Goal: Task Accomplishment & Management: Manage account settings

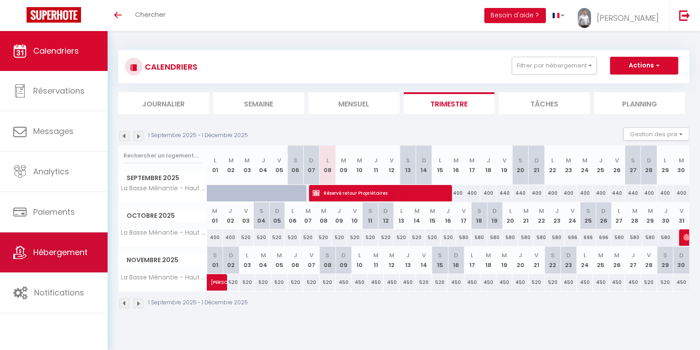
click at [64, 257] on link "Hébergement" at bounding box center [54, 252] width 108 height 40
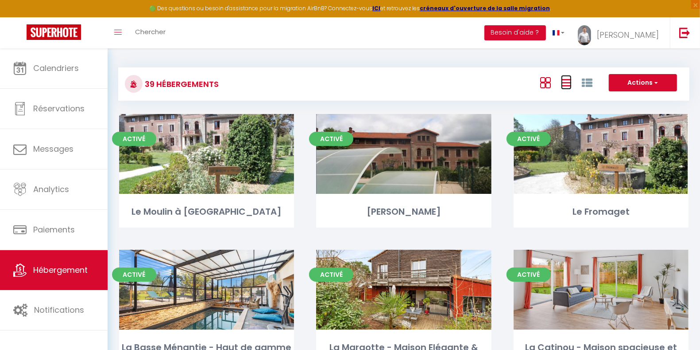
click at [565, 83] on icon at bounding box center [566, 82] width 11 height 11
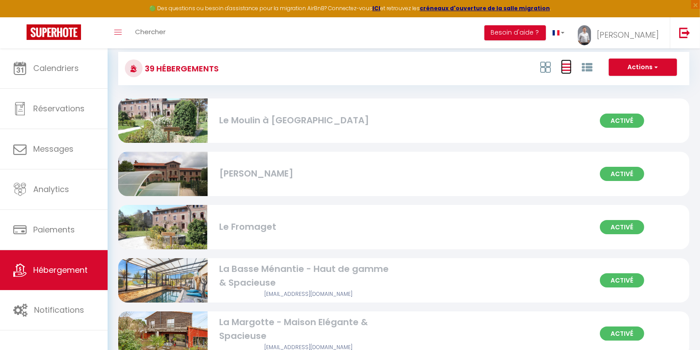
scroll to position [15, 0]
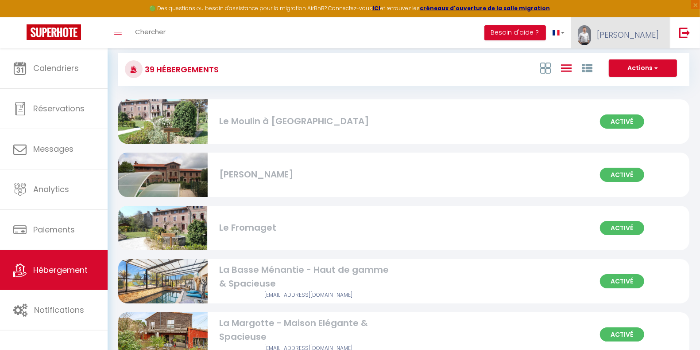
click at [645, 40] on link "[PERSON_NAME]" at bounding box center [621, 32] width 99 height 31
click at [634, 56] on link "Paramètres" at bounding box center [635, 61] width 66 height 15
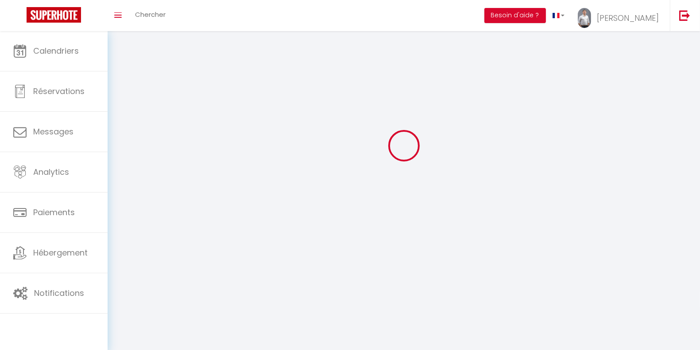
type input "[PERSON_NAME]"
type input "Petit"
type input "0651203493"
type input "46 Fouques"
type input "85610"
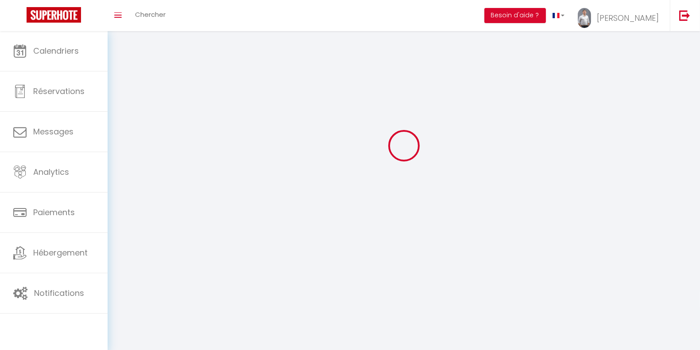
type input "Cugand"
type input "Lwa2IhzGbd5R5o6rWvThUpwHv"
type input "XQwaQQIhnffXDMWG07HlODR0G"
select select "28"
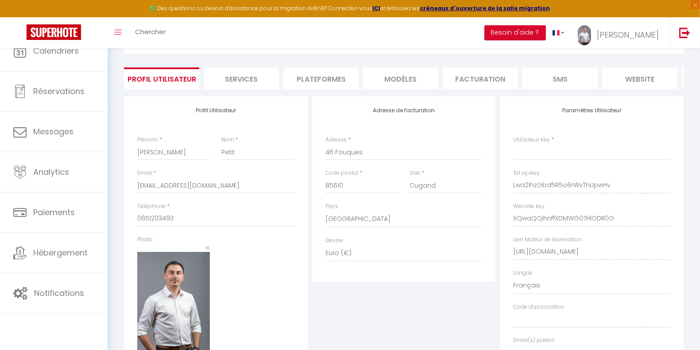
select select "fr"
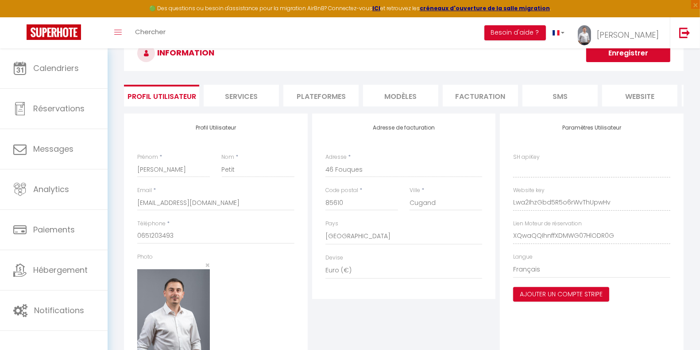
type input "Lwa2IhzGbd5R5o6rWvThUpwHv"
type input "XQwaQQIhnffXDMWG07HlODR0G"
type input "https://app.superhote.com/#/get-available-rentals/XQwaQQIhnffXDMWG07HlODR0G"
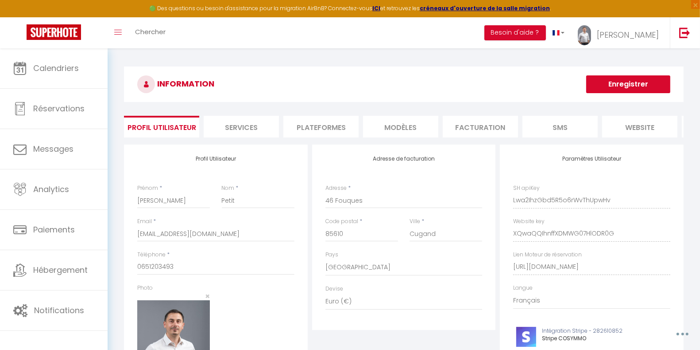
click at [330, 129] on li "Plateformes" at bounding box center [321, 127] width 75 height 22
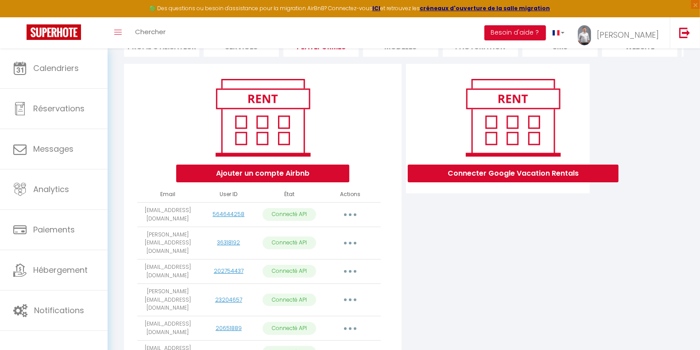
scroll to position [81, 0]
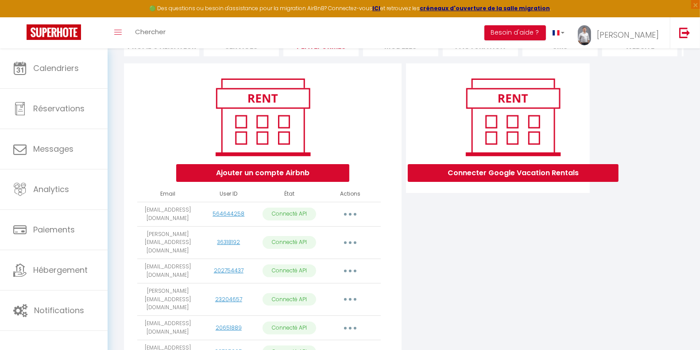
click at [349, 221] on button "button" at bounding box center [350, 214] width 25 height 14
click at [319, 241] on link "Importer les appartements" at bounding box center [311, 233] width 98 height 15
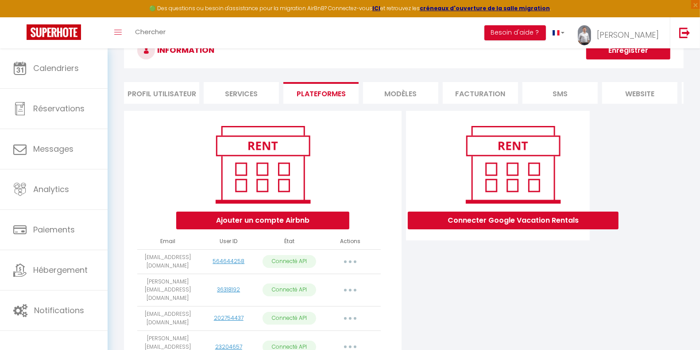
select select "35765"
select select "35766"
select select "38906"
select select "43958"
select select "58902"
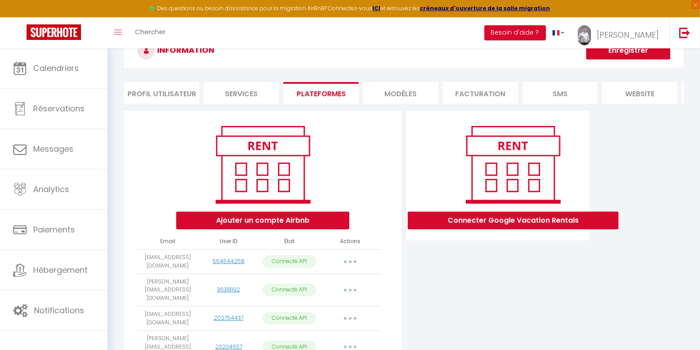
select select "61486"
select select "61487"
select select "65155"
select select "65734"
select select "66762"
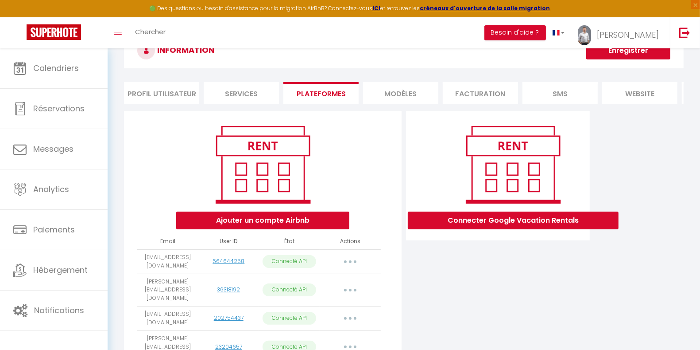
select select "66826"
select select "68719"
select select "72055"
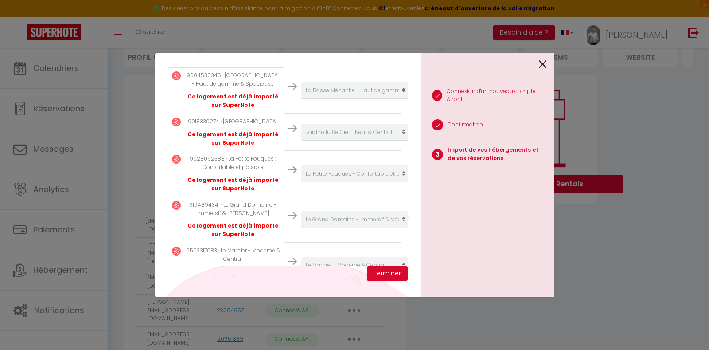
scroll to position [663, 0]
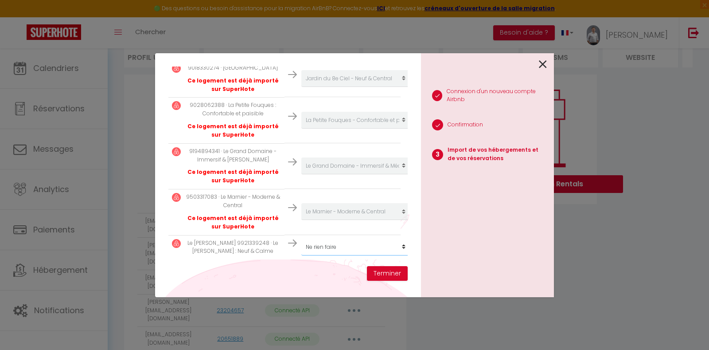
click at [394, 240] on select "Créer un nouvel hébergement Ne rien faire Le Moulin à Foulon Le Plessis Le From…" at bounding box center [355, 246] width 109 height 17
select select "create_new"
click at [301, 238] on select "Créer un nouvel hébergement Ne rien faire Le Moulin à Foulon Le Plessis Le From…" at bounding box center [355, 246] width 109 height 17
click at [393, 274] on button "Terminer" at bounding box center [387, 273] width 41 height 15
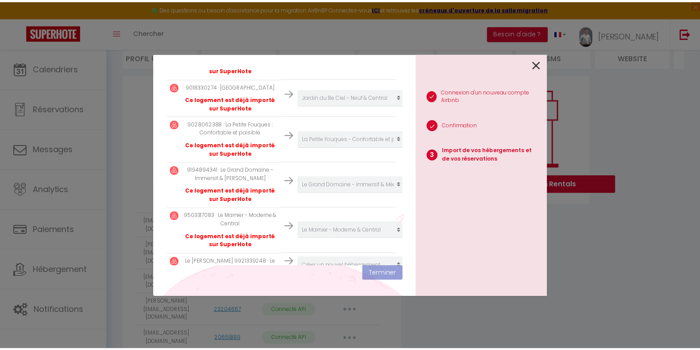
scroll to position [685, 0]
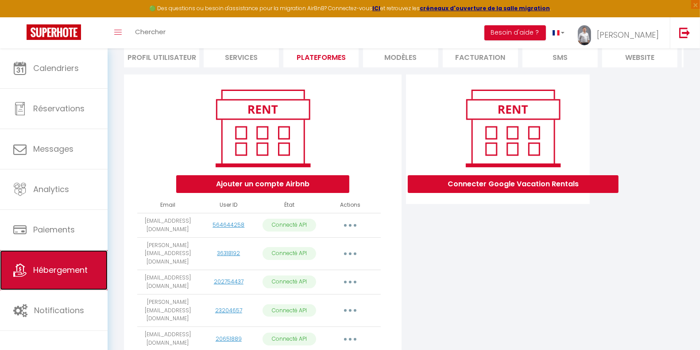
click at [59, 258] on link "Hébergement" at bounding box center [54, 270] width 108 height 40
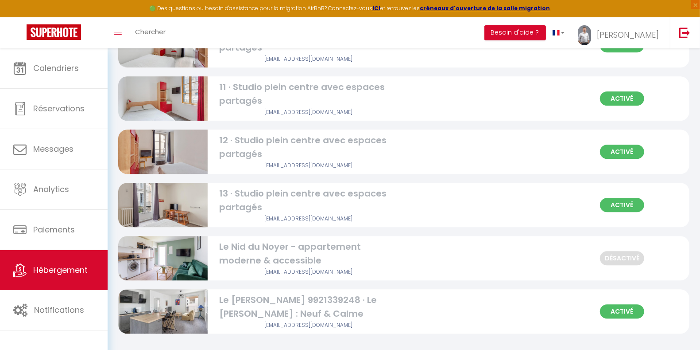
scroll to position [1901, 0]
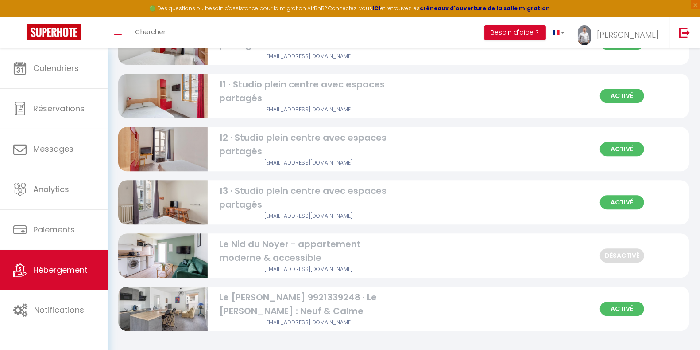
click at [274, 306] on div "Le [PERSON_NAME] 9921339248 · Le [PERSON_NAME] : Neuf & Calme" at bounding box center [308, 304] width 179 height 28
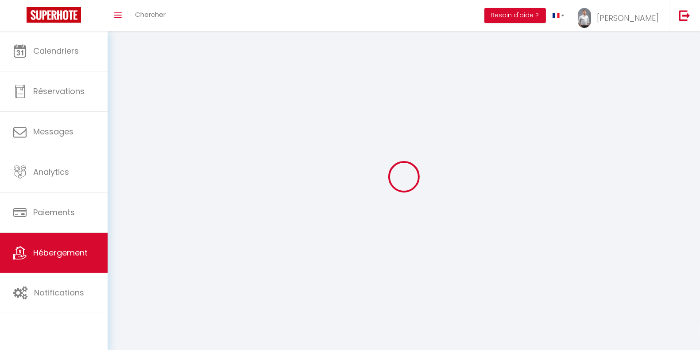
select select "1"
select select
select select "28"
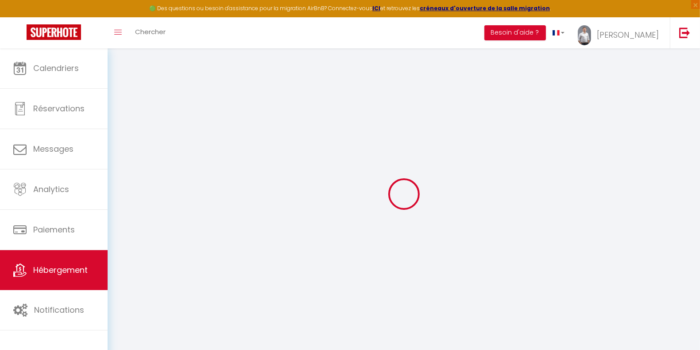
select select
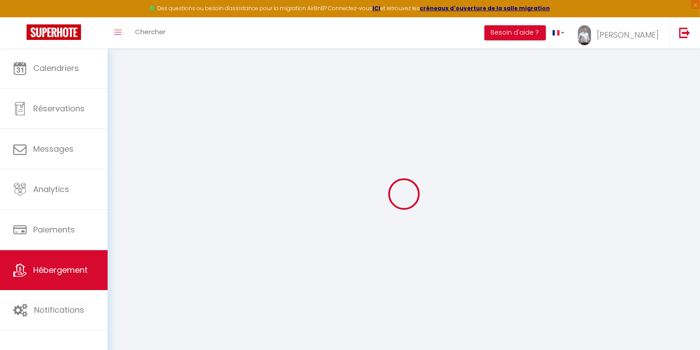
select select
checkbox input "false"
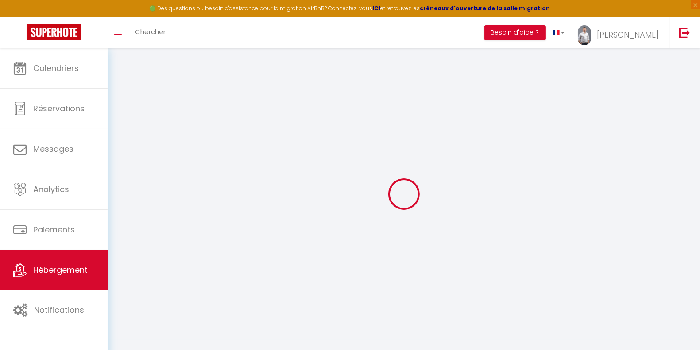
select select
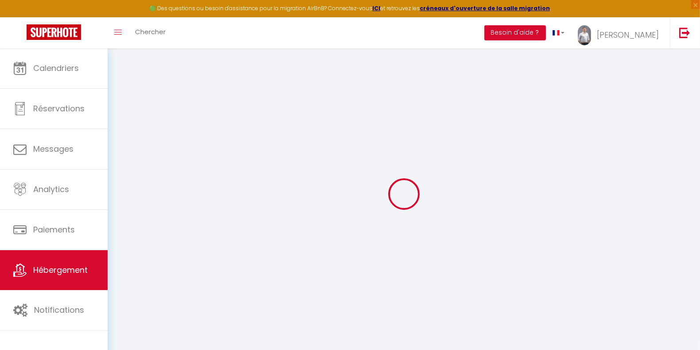
select select
checkbox input "false"
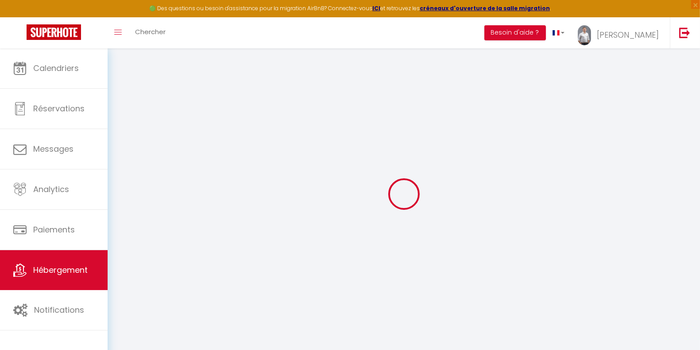
checkbox input "false"
select select
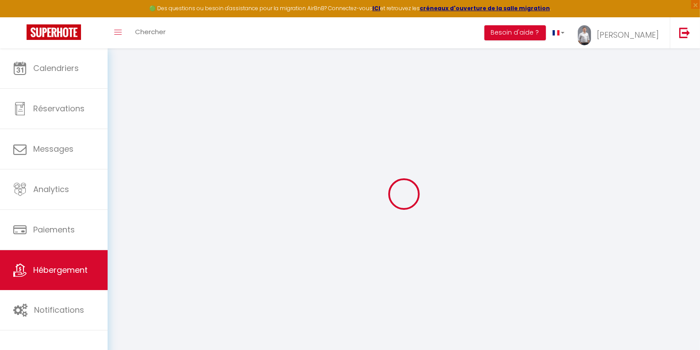
select select
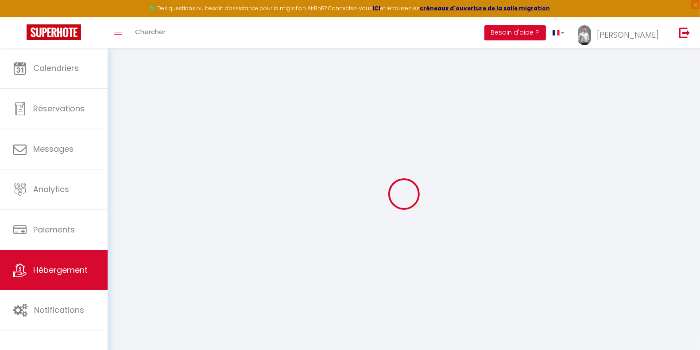
checkbox input "false"
select select
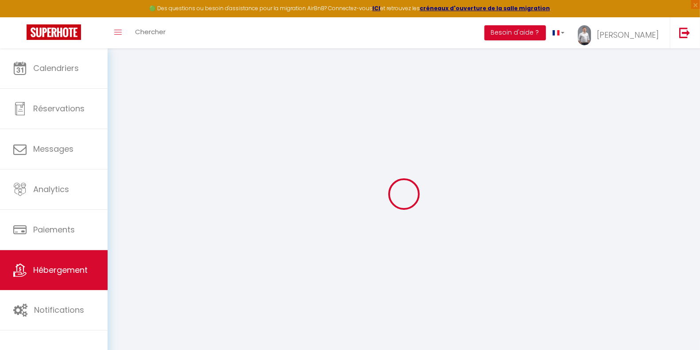
select select
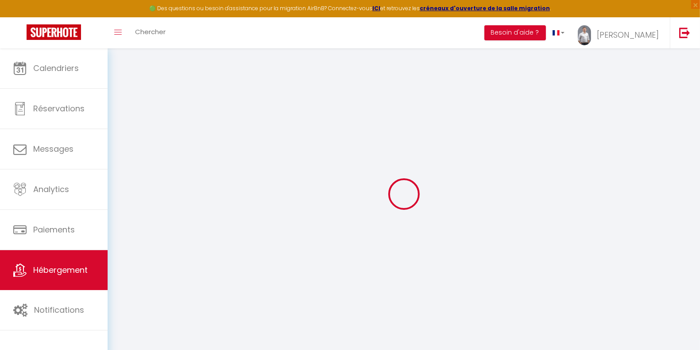
select select
checkbox input "false"
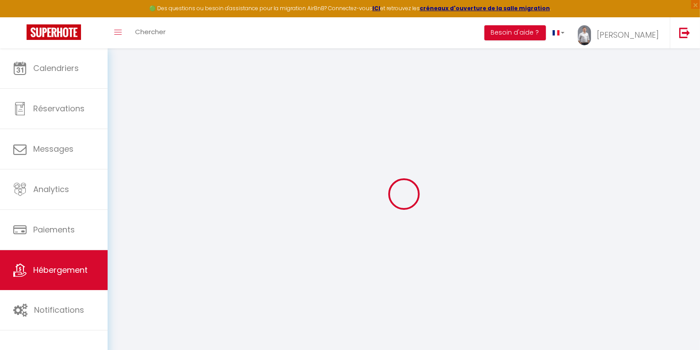
checkbox input "false"
select select
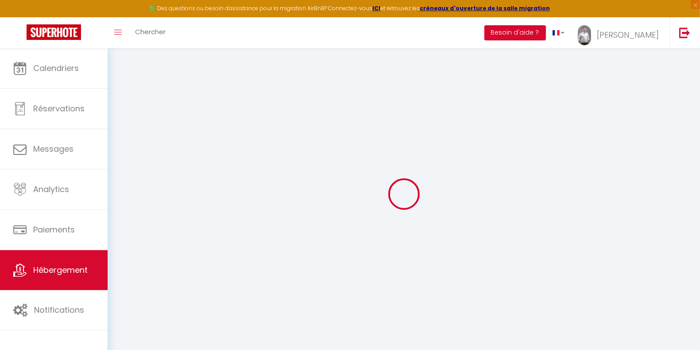
select select
checkbox input "false"
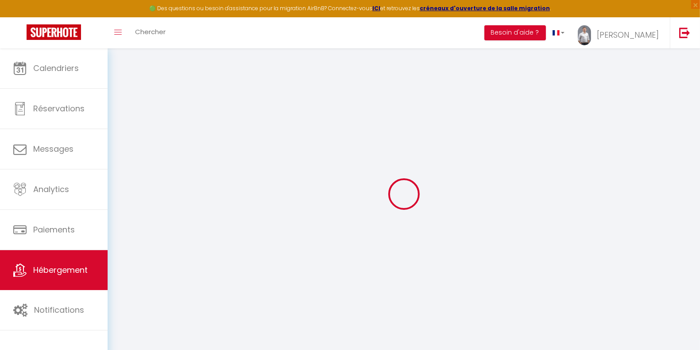
checkbox input "false"
select select
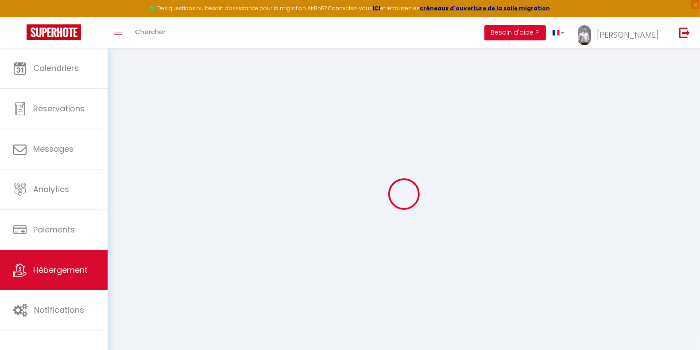
type input "Le [PERSON_NAME] 9921339248 · Le [PERSON_NAME] : Neuf & Calme"
select select "2"
type input "300"
type input "40"
select select
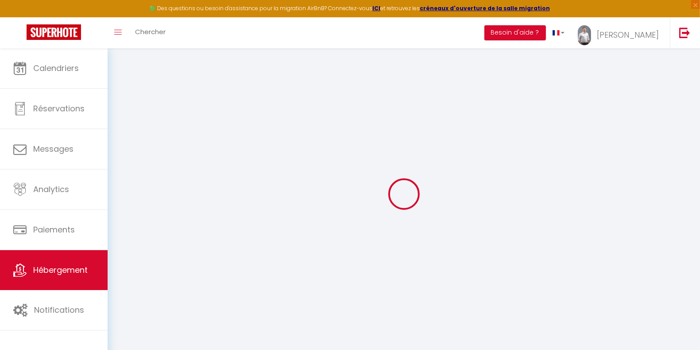
select select
type input "1 Place Simone Veil"
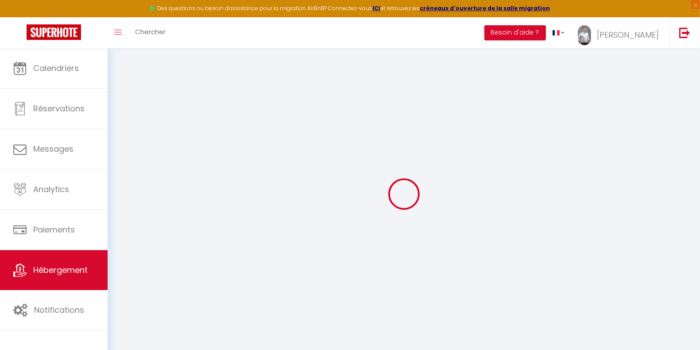
type input "44840"
type input "Les Sorinières"
type input "[EMAIL_ADDRESS][DOMAIN_NAME]"
select select
checkbox input "false"
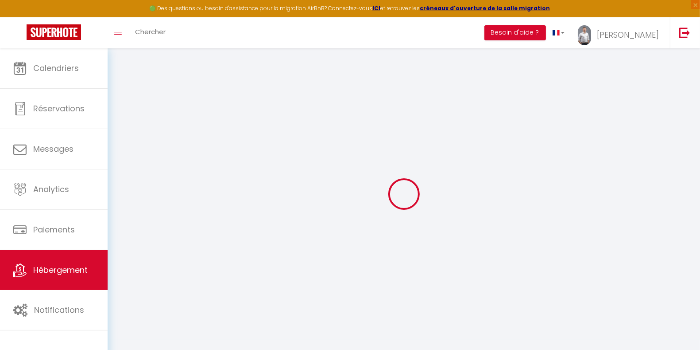
checkbox input "false"
type input "0"
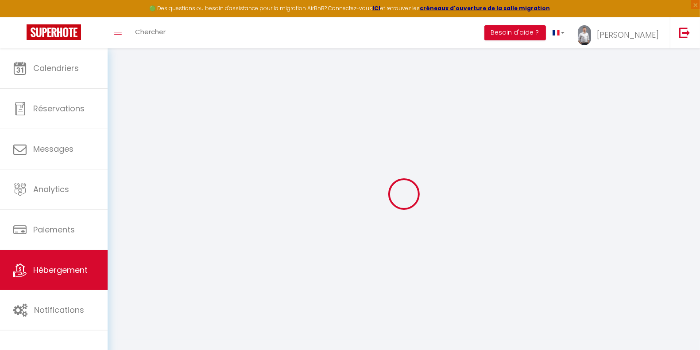
type input "0"
select select
checkbox input "false"
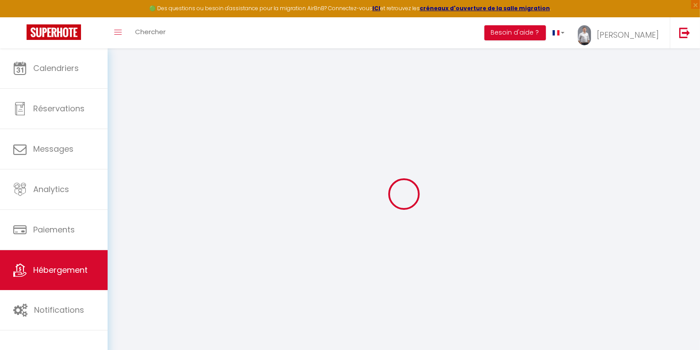
checkbox input "false"
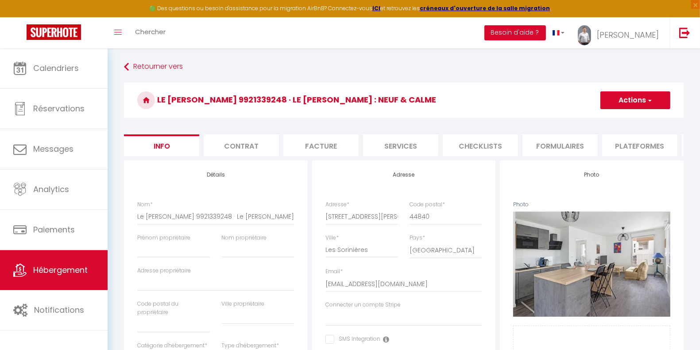
select select
checkbox input "false"
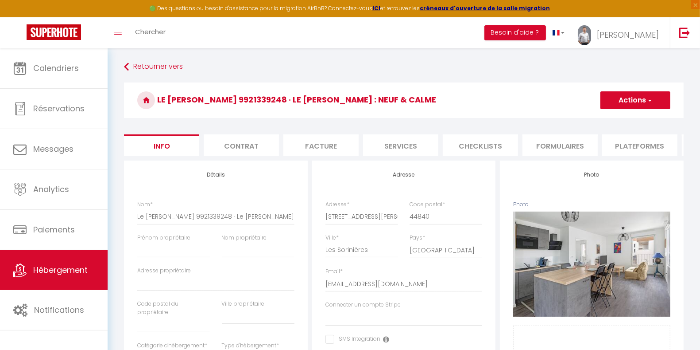
click at [658, 148] on li "Plateformes" at bounding box center [640, 145] width 75 height 22
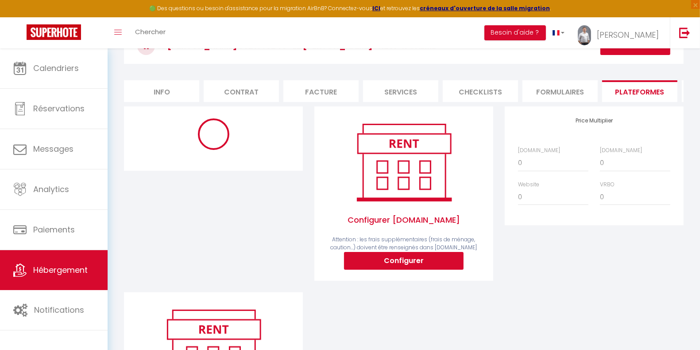
scroll to position [54, 0]
click at [385, 270] on button "Configurer" at bounding box center [404, 261] width 120 height 18
select select
type input "thomas-petit-mnwzszid_property@reply.superhote.com"
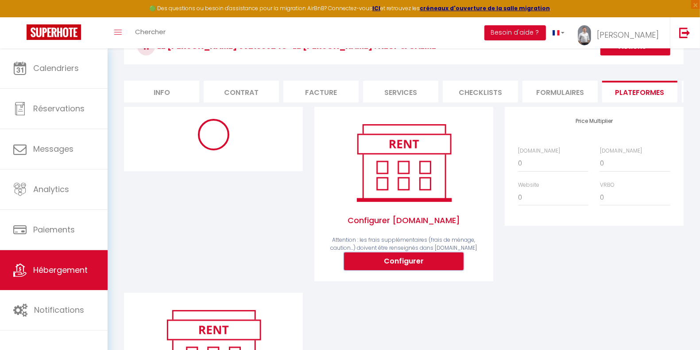
type input "[EMAIL_ADDRESS][DOMAIN_NAME]"
select select
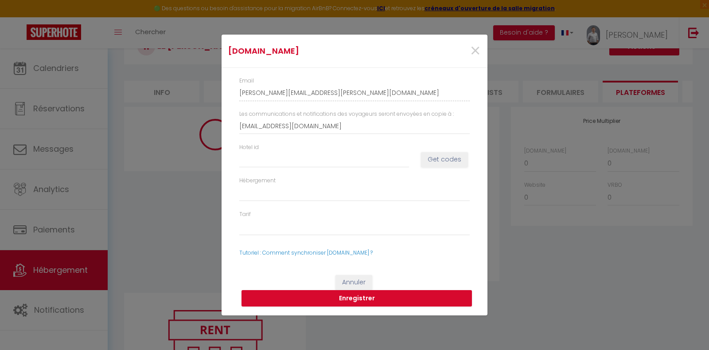
select select
select select "365"
select select "EUR"
select select
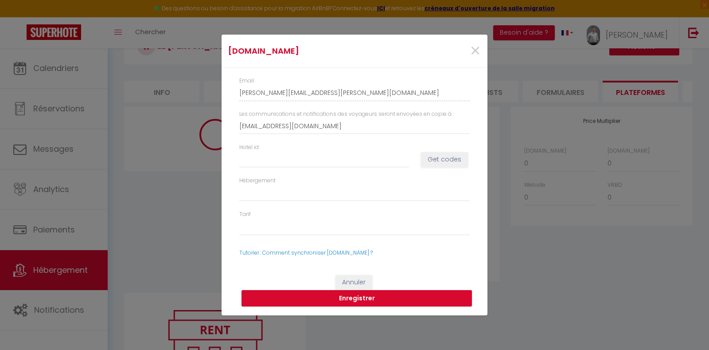
select select "4855-1497807852005347396"
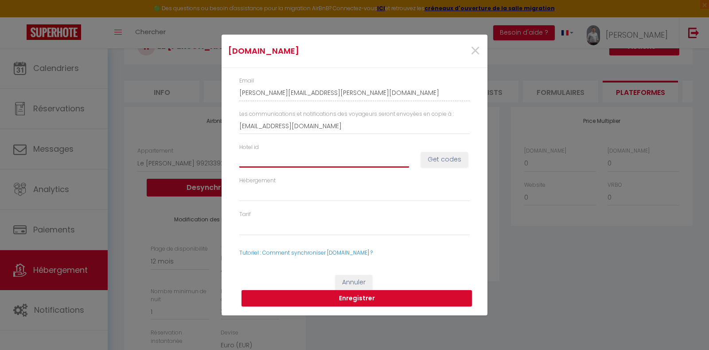
click at [323, 158] on input "Hotel id" at bounding box center [324, 159] width 170 height 16
paste input "14844748"
type input "14844748"
select select
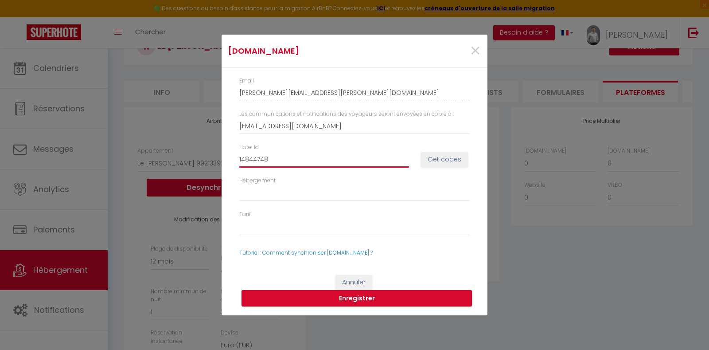
select select
type input "14844748"
click at [439, 166] on button "Get codes" at bounding box center [444, 159] width 47 height 15
select select
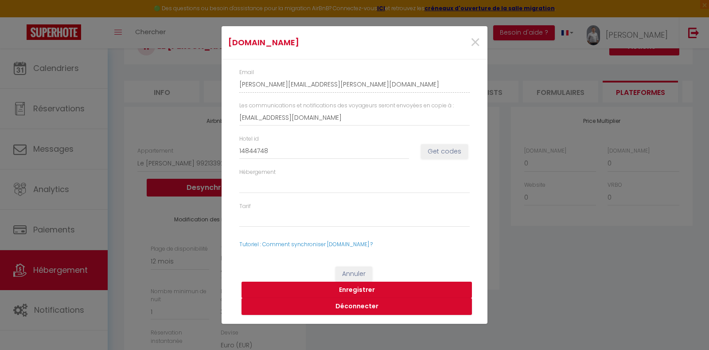
click at [365, 288] on button "Enregistrer" at bounding box center [356, 289] width 230 height 17
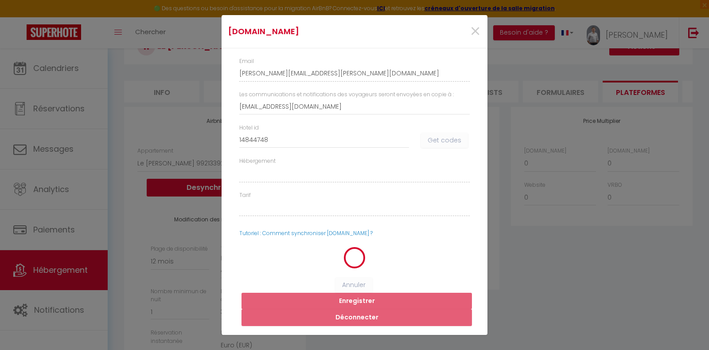
select select
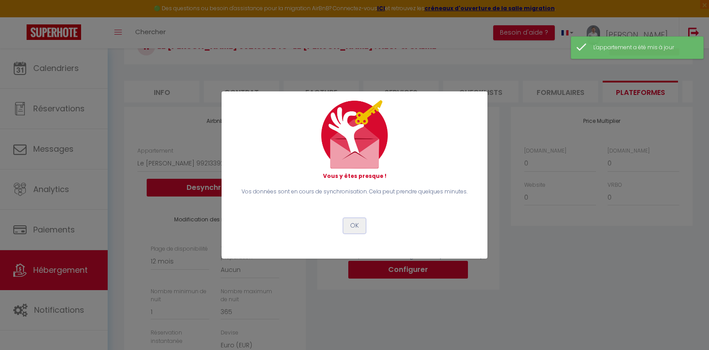
click at [353, 227] on button "OK" at bounding box center [354, 225] width 22 height 15
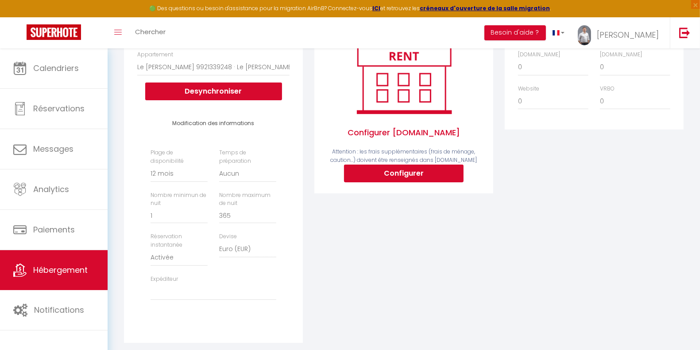
scroll to position [0, 0]
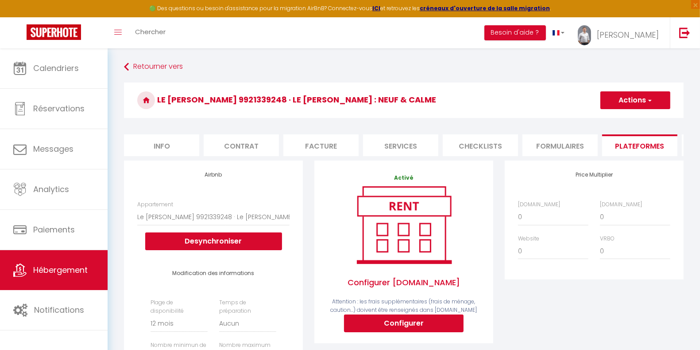
click at [171, 143] on li "Info" at bounding box center [161, 145] width 75 height 22
select select
checkbox input "false"
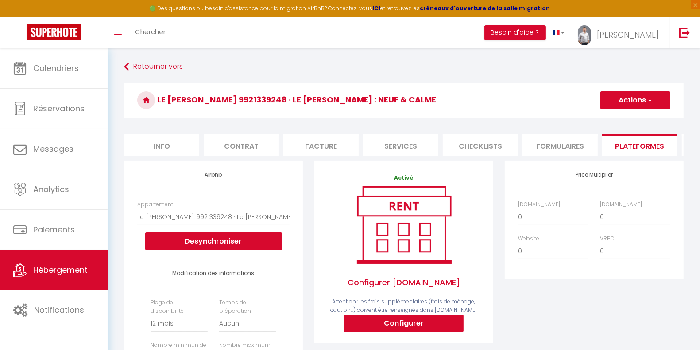
checkbox input "false"
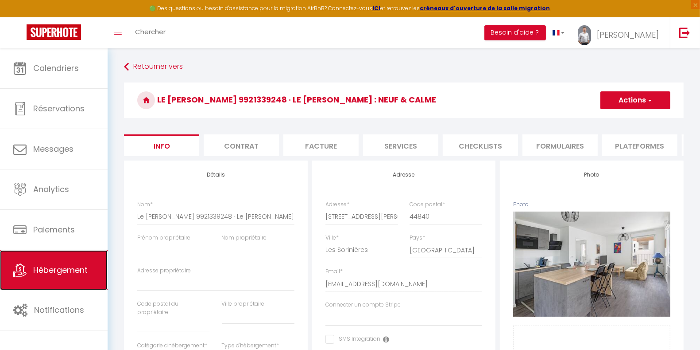
click at [57, 270] on span "Hébergement" at bounding box center [60, 269] width 54 height 11
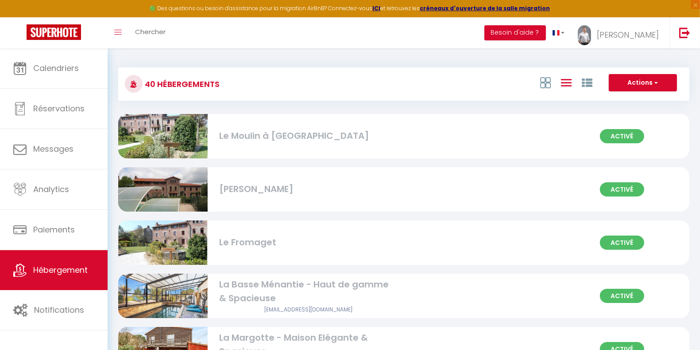
click at [195, 314] on img at bounding box center [162, 296] width 89 height 60
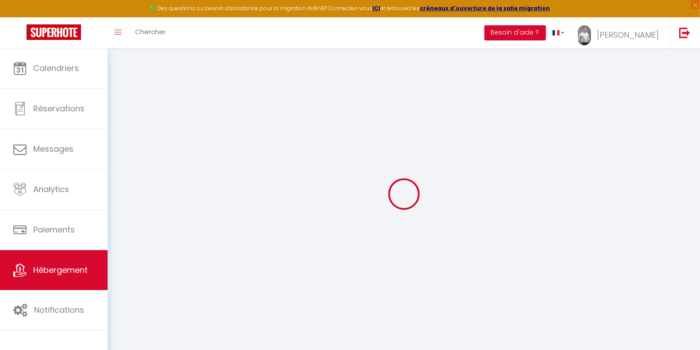
select select "46129"
select select "47993"
checkbox input "true"
checkbox input "false"
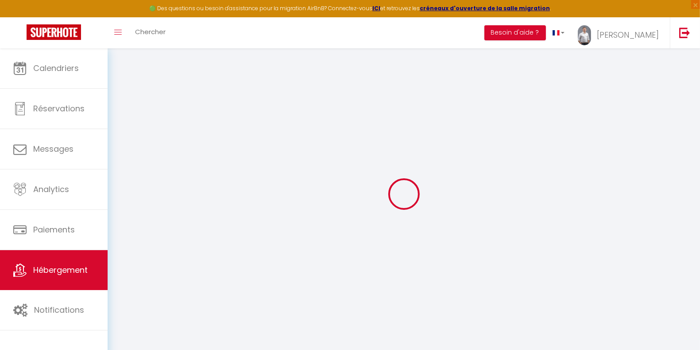
checkbox input "false"
select select "16:00"
select select
select select "11:00"
select select "30"
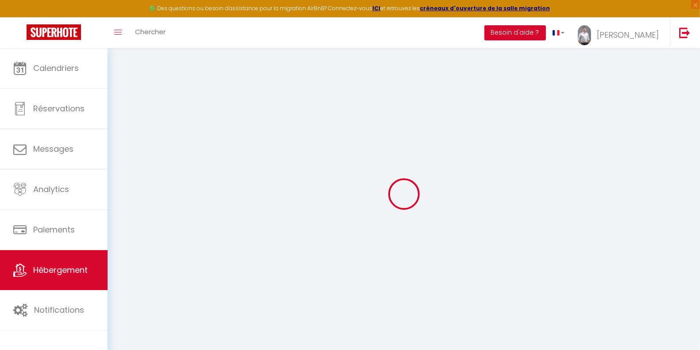
select select "120"
select select "19:00"
select select
checkbox input "true"
checkbox input "false"
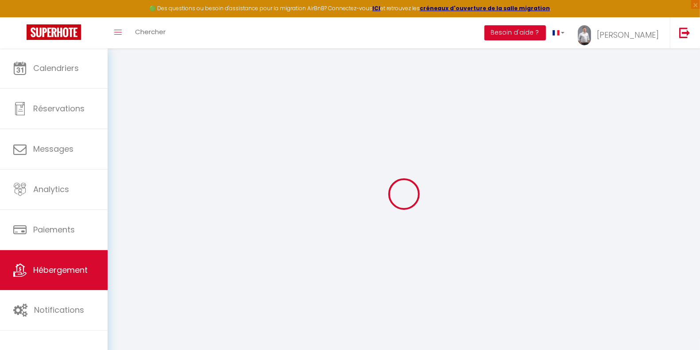
checkbox input "false"
select select
checkbox input "true"
checkbox input "false"
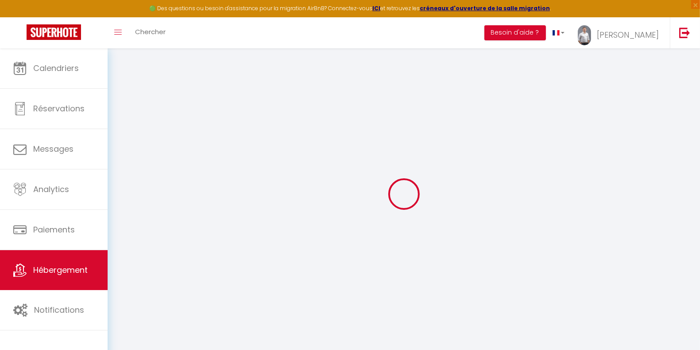
checkbox input "false"
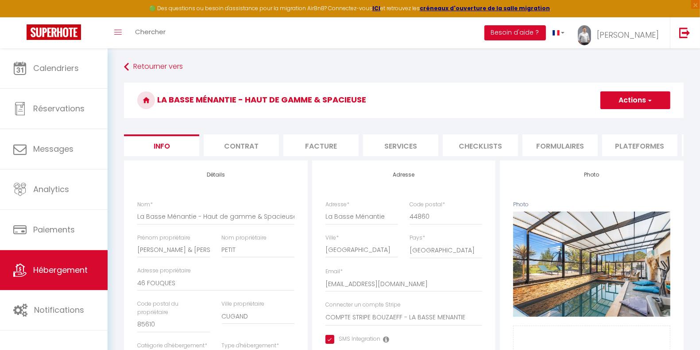
select select
checkbox input "true"
checkbox input "false"
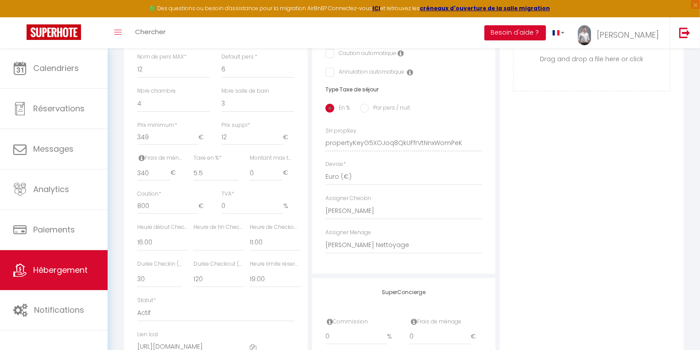
scroll to position [332, 0]
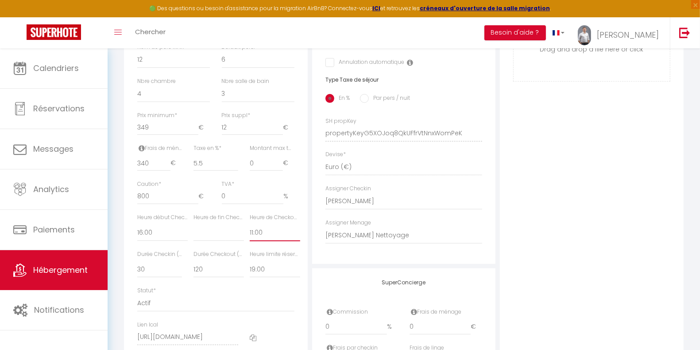
click at [273, 240] on select "00:00 00:15 00:30 00:45 01:00 01:15 01:30 01:45 02:00 02:15 02:30 02:45 03:00" at bounding box center [275, 232] width 51 height 17
click at [265, 274] on select "Pas de limite 01:00 02:00 03:00 04:00 05:00 06:00 07:00 08:00 09:00 10:00 11:00…" at bounding box center [275, 269] width 51 height 17
select select "01:00"
click at [250, 268] on select "Pas de limite 01:00 02:00 03:00 04:00 05:00 06:00 07:00 08:00 09:00 10:00 11:00…" at bounding box center [275, 269] width 51 height 17
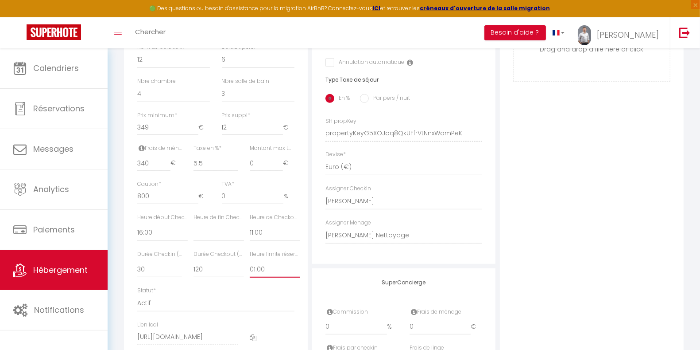
select select
checkbox input "true"
checkbox input "false"
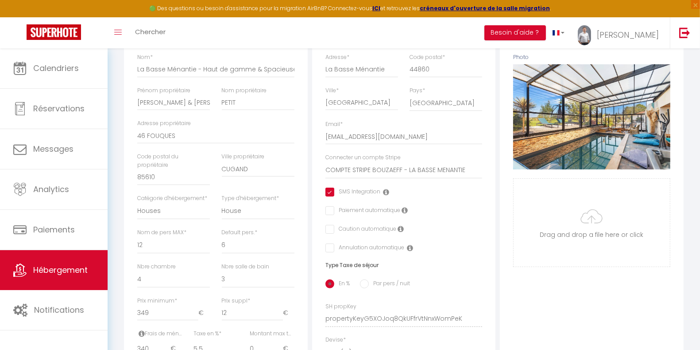
scroll to position [0, 0]
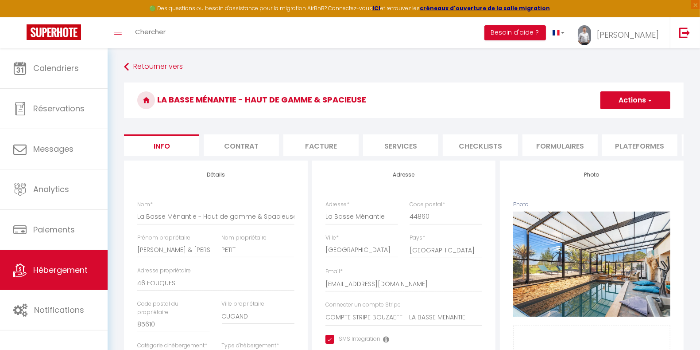
click at [647, 97] on span "button" at bounding box center [650, 100] width 6 height 9
click at [611, 119] on input "Enregistrer" at bounding box center [600, 119] width 33 height 9
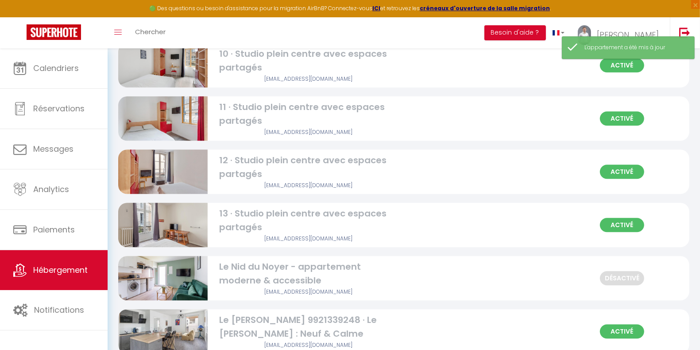
scroll to position [1901, 0]
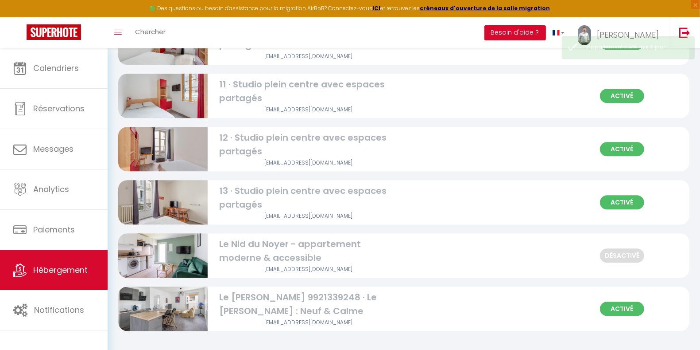
click at [173, 307] on img at bounding box center [162, 309] width 89 height 60
select select "3"
select select "2"
select select "1"
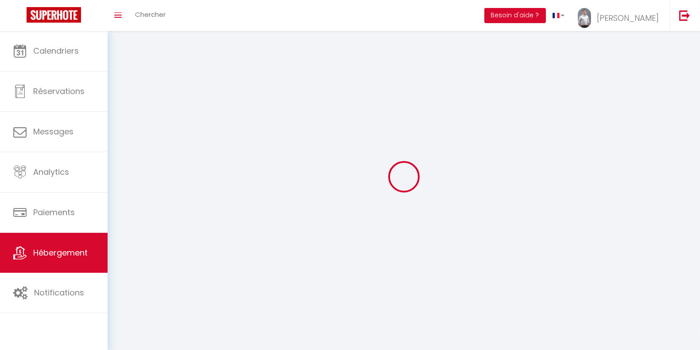
select select
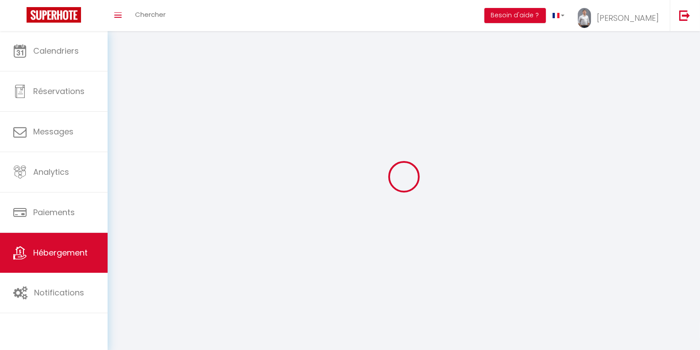
select select
checkbox input "false"
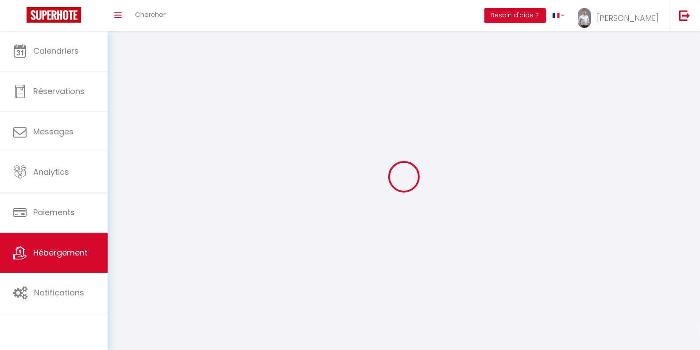
checkbox input "false"
select select
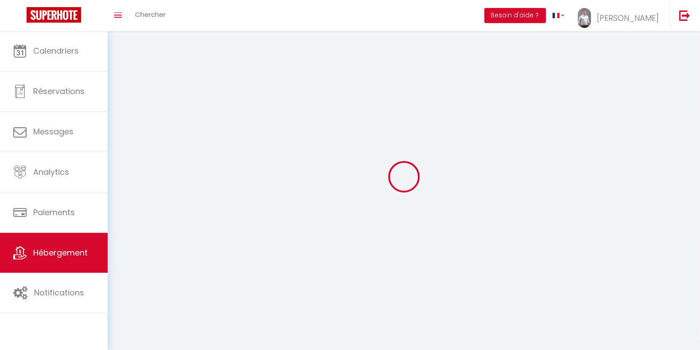
select select
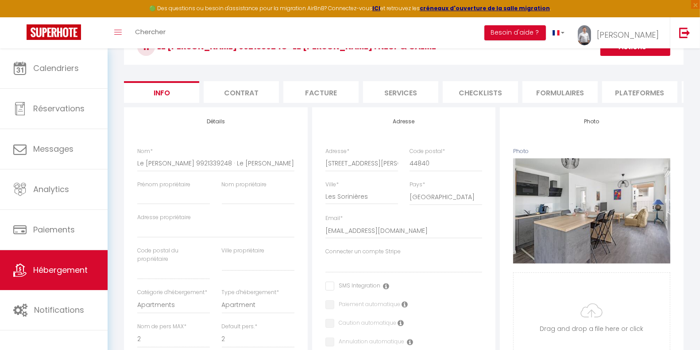
scroll to position [52, 0]
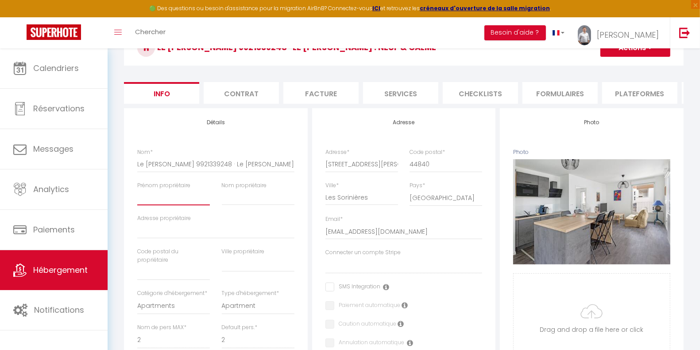
click at [164, 202] on input "Prénom propriétaire" at bounding box center [173, 197] width 73 height 16
paste input "[PERSON_NAME] & [PERSON_NAME]"
click at [243, 203] on input "Nom propriétaire" at bounding box center [258, 197] width 73 height 16
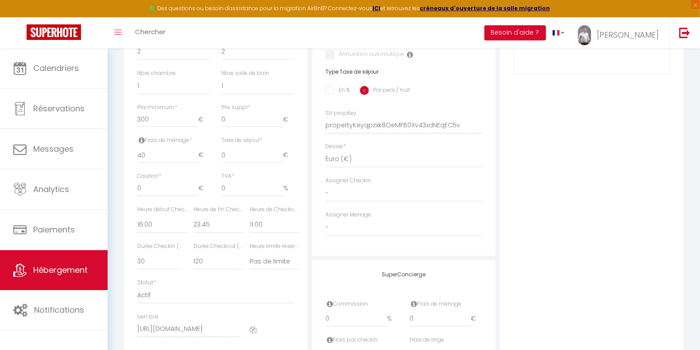
scroll to position [347, 0]
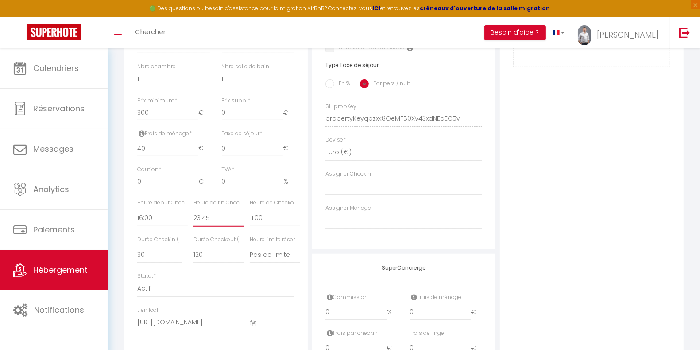
click at [205, 226] on select "00:00 00:15 00:30 00:45 01:00 01:15 01:30 01:45 02:00 02:15 02:30 02:45 03:00" at bounding box center [219, 218] width 51 height 17
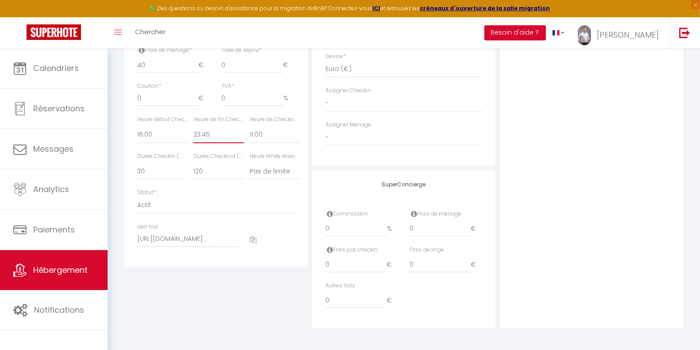
scroll to position [433, 0]
click at [158, 142] on select "00:00 00:15 00:30 00:45 01:00 01:15 01:30 01:45 02:00 02:15 02:30 02:45 03:00" at bounding box center [162, 133] width 51 height 17
click at [211, 142] on select "00:00 00:15 00:30 00:45 01:00 01:15 01:30 01:45 02:00 02:15 02:30 02:45 03:00" at bounding box center [219, 133] width 51 height 17
click at [194, 131] on select "00:00 00:15 00:30 00:45 01:00 01:15 01:30 01:45 02:00 02:15 02:30 02:45 03:00" at bounding box center [219, 133] width 51 height 17
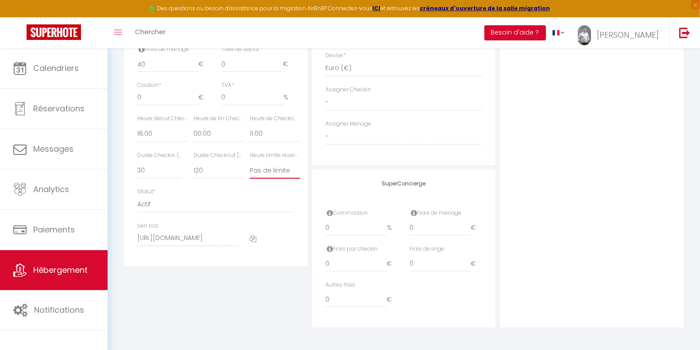
click at [276, 179] on select "Pas de limite 01:00 02:00 03:00 04:00 05:00 06:00 07:00 08:00 09:00 10:00 11:00…" at bounding box center [275, 170] width 51 height 17
click at [250, 167] on select "Pas de limite 01:00 02:00 03:00 04:00 05:00 06:00 07:00 08:00 09:00 10:00 11:00…" at bounding box center [275, 170] width 51 height 17
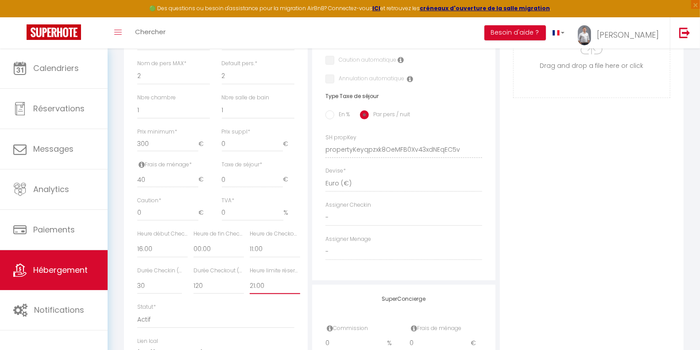
scroll to position [329, 0]
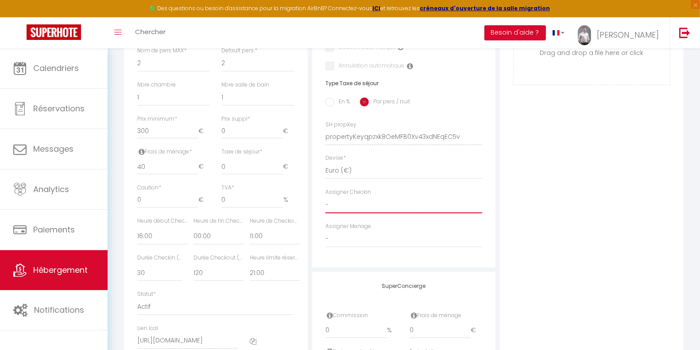
click at [402, 213] on select "- Laura PETIT Quentin NOIRE Laetitia BERRY Awatef ABDELKADER Pema SAKOUVOGUI Ni…" at bounding box center [404, 204] width 157 height 17
click at [326, 204] on select "- Laura PETIT Quentin NOIRE Laetitia BERRY Awatef ABDELKADER Pema SAKOUVOGUI Ni…" at bounding box center [404, 204] width 157 height 17
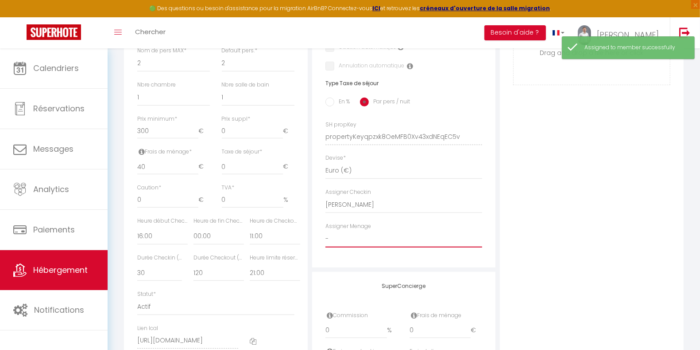
click at [378, 247] on select "- Laura PETIT Quentin NOIRE Laetitia BERRY Awatef ABDELKADER Pema SAKOUVOGUI Ni…" at bounding box center [404, 238] width 157 height 17
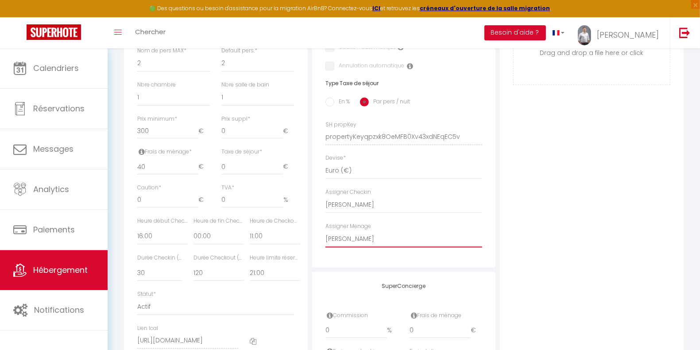
click at [326, 238] on select "- Laura PETIT Quentin NOIRE Laetitia BERRY Awatef ABDELKADER Pema SAKOUVOGUI Ni…" at bounding box center [404, 238] width 157 height 17
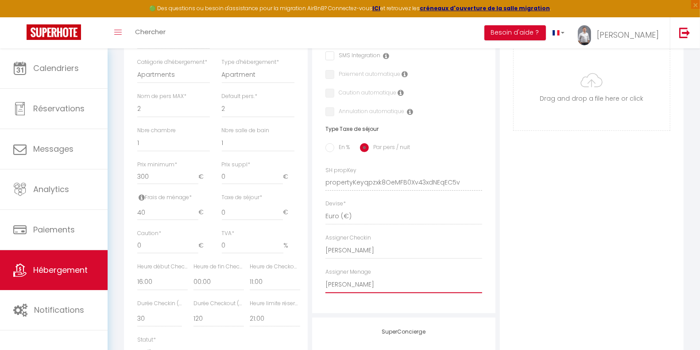
scroll to position [280, 0]
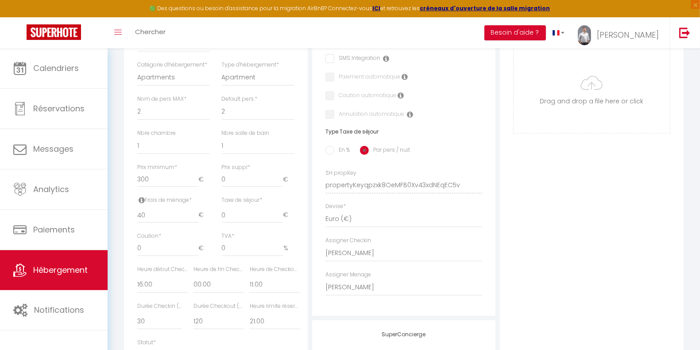
click at [340, 156] on label "En %" at bounding box center [343, 151] width 16 height 10
click at [335, 155] on input "En %" at bounding box center [330, 150] width 9 height 9
click at [216, 223] on input "0" at bounding box center [216, 215] width 45 height 16
click at [512, 192] on div "Photo Photo Supprimer Drag and drop a file here or click Ooops, something wrong…" at bounding box center [592, 179] width 184 height 598
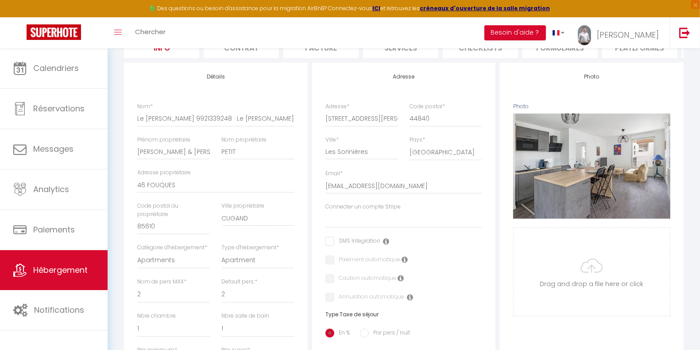
scroll to position [93, 0]
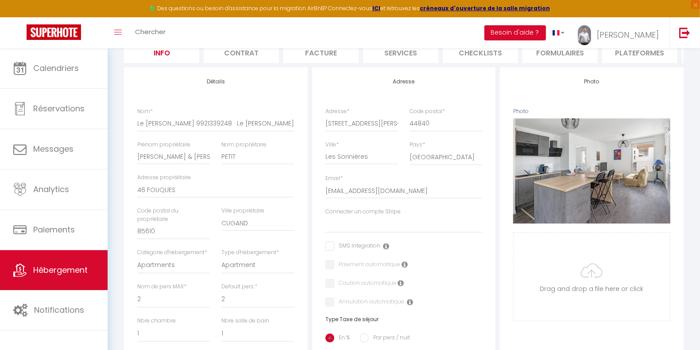
click at [331, 250] on input "checkbox" at bounding box center [353, 245] width 55 height 9
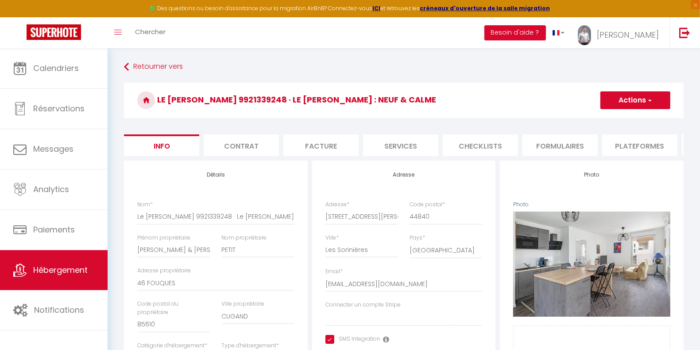
click at [647, 97] on span "button" at bounding box center [650, 100] width 6 height 9
click at [610, 117] on input "Enregistrer" at bounding box center [600, 119] width 33 height 9
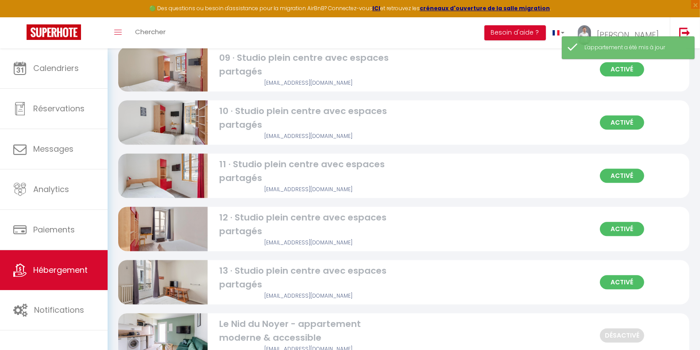
scroll to position [1901, 0]
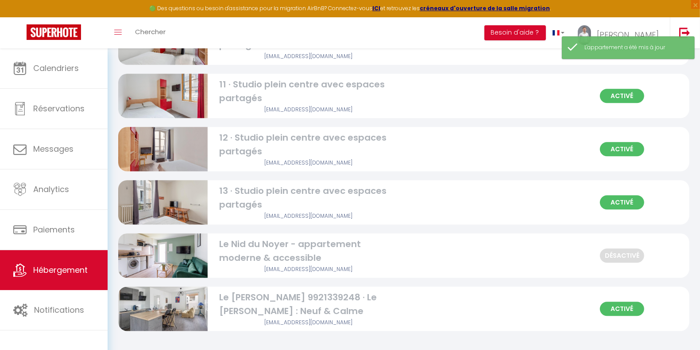
click at [185, 310] on img at bounding box center [162, 309] width 89 height 60
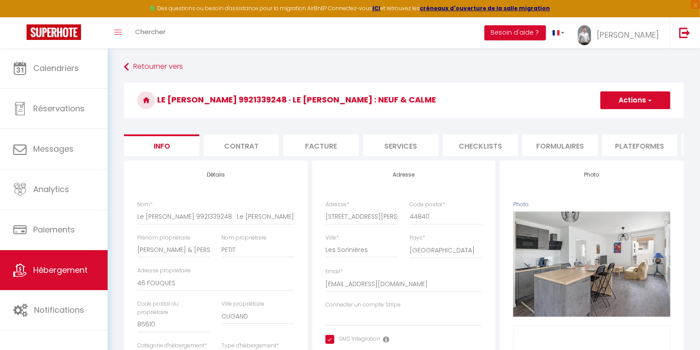
click at [305, 140] on li "Facture" at bounding box center [321, 145] width 75 height 22
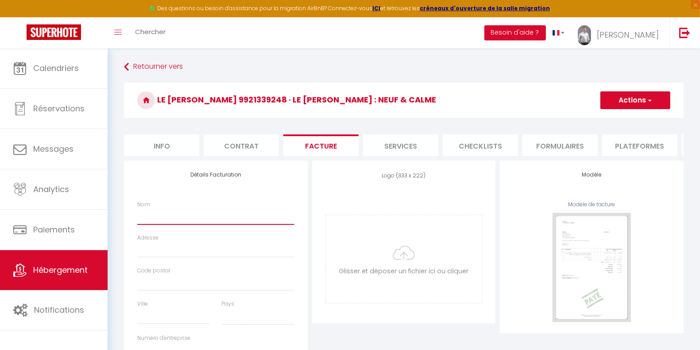
click at [224, 224] on input "Nom" at bounding box center [215, 216] width 157 height 16
paste input "Conciergerie [PERSON_NAME]"
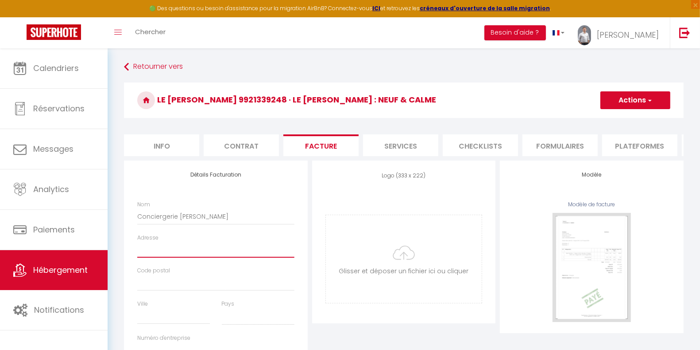
click at [210, 256] on input "Adresse" at bounding box center [215, 249] width 157 height 16
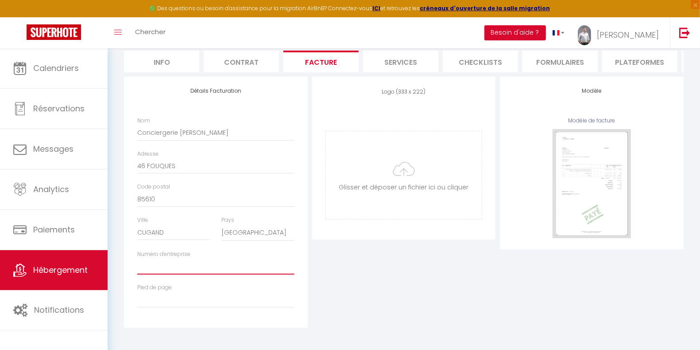
paste input "987498292"
click at [411, 162] on input "file" at bounding box center [404, 175] width 156 height 88
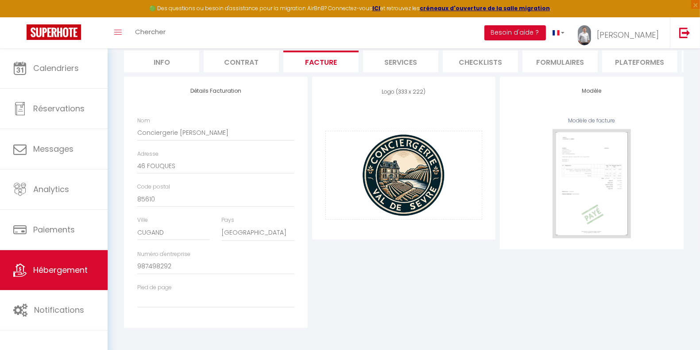
scroll to position [0, 0]
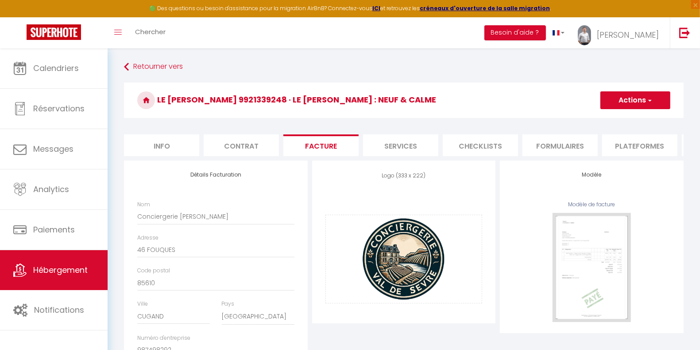
click at [642, 103] on button "Actions" at bounding box center [636, 100] width 70 height 18
click at [632, 120] on link "Enregistrer" at bounding box center [635, 120] width 70 height 12
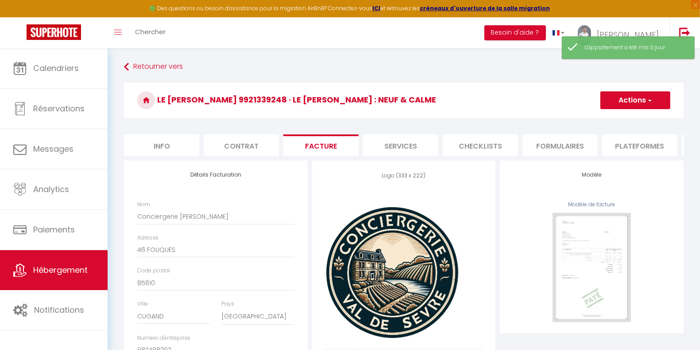
click at [405, 144] on li "Services" at bounding box center [400, 145] width 75 height 22
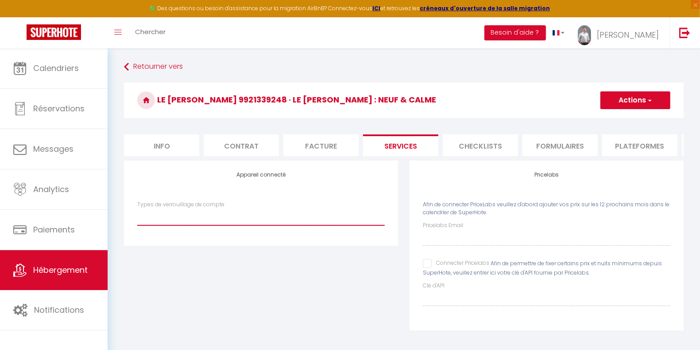
click at [319, 225] on select "Nuki" at bounding box center [261, 216] width 248 height 17
click at [137, 216] on select "Nuki" at bounding box center [261, 216] width 248 height 17
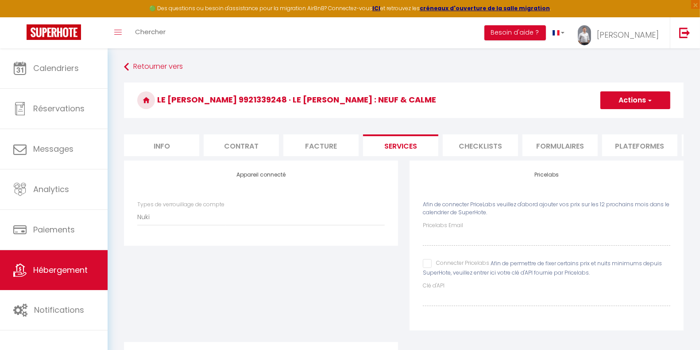
click at [651, 104] on span "button" at bounding box center [650, 100] width 6 height 9
click at [630, 117] on link "Enregistrer" at bounding box center [635, 120] width 70 height 12
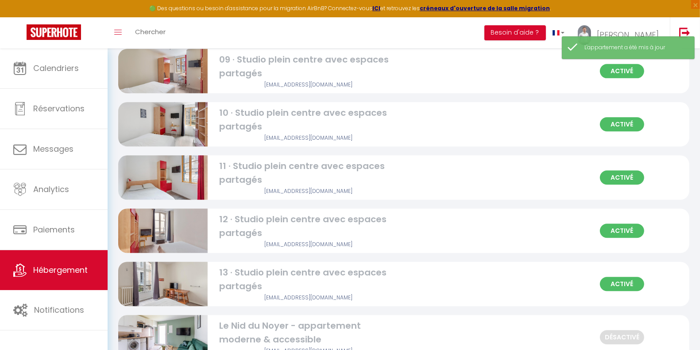
scroll to position [1901, 0]
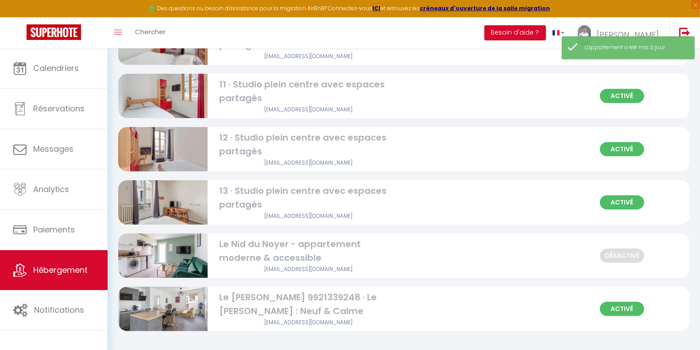
click at [235, 302] on div "Le [PERSON_NAME] 9921339248 · Le [PERSON_NAME] : Neuf & Calme" at bounding box center [308, 304] width 179 height 28
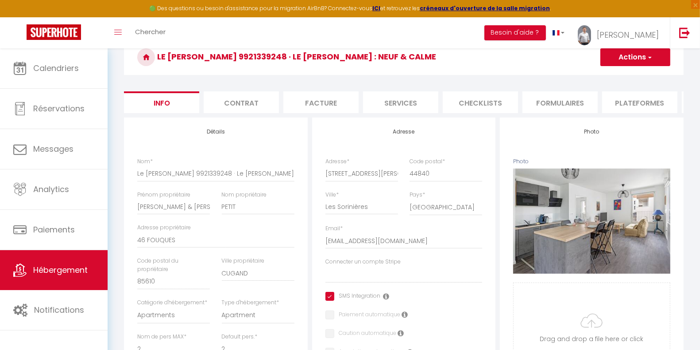
scroll to position [43, 0]
click at [480, 102] on li "Checklists" at bounding box center [480, 102] width 75 height 22
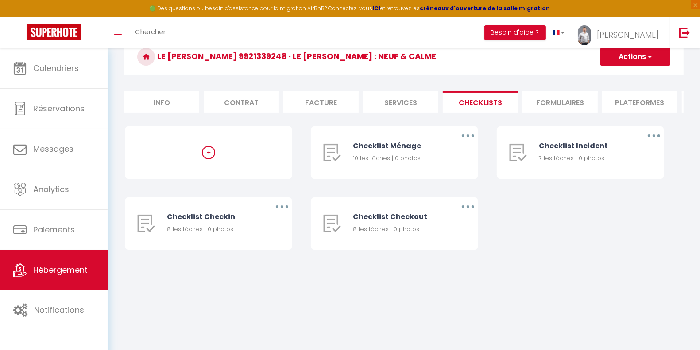
click at [414, 97] on li "Services" at bounding box center [400, 102] width 75 height 22
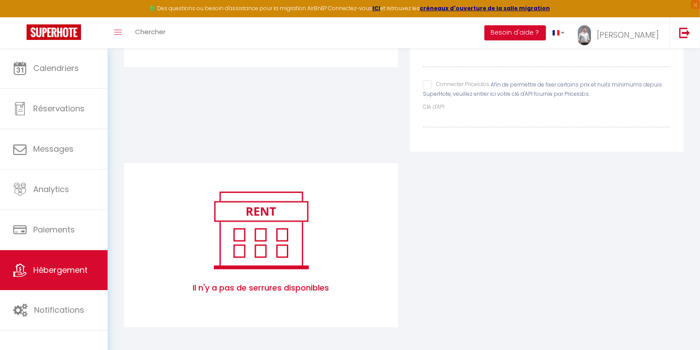
scroll to position [187, 0]
click at [292, 284] on span "Il n'y a pas de serrures disponibles" at bounding box center [261, 287] width 248 height 30
click at [255, 206] on img at bounding box center [261, 229] width 113 height 85
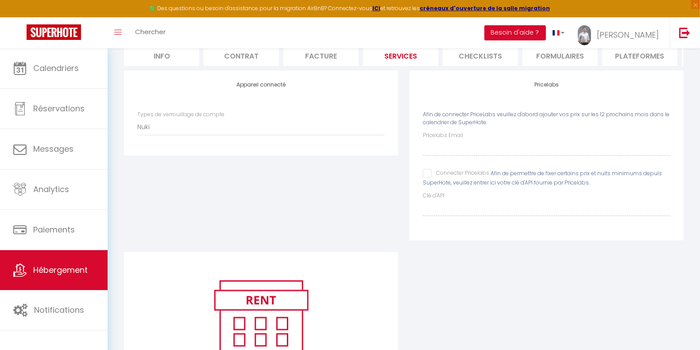
scroll to position [89, 0]
click at [405, 165] on div "Pricelabs Afin de connecter PriceLabs veuillez d'abord ajouter vos prix sur les…" at bounding box center [547, 161] width 286 height 181
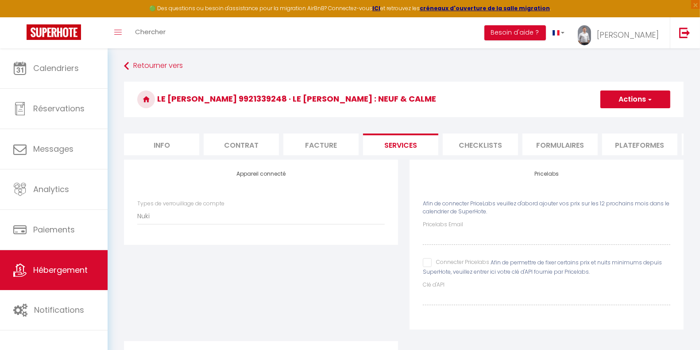
scroll to position [0, 0]
click at [638, 142] on li "Plateformes" at bounding box center [640, 145] width 75 height 22
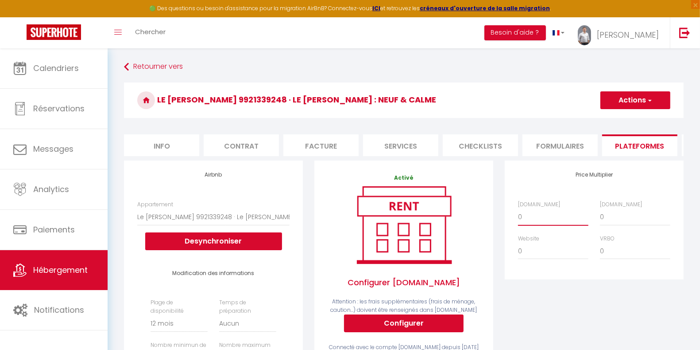
click at [563, 225] on select "0 + 1 % + 2 % + 3 % + 4 % + 5 % + 6 % + 7 % + 8 % + 9 %" at bounding box center [553, 216] width 70 height 17
click at [518, 216] on select "0 + 1 % + 2 % + 3 % + 4 % + 5 % + 6 % + 7 % + 8 % + 9 %" at bounding box center [553, 216] width 70 height 17
click at [611, 225] on select "0 + 1 % + 2 % + 3 % + 4 % + 5 % + 6 % + 7 % + 8 % + 9 %" at bounding box center [635, 216] width 70 height 17
click at [600, 216] on select "0 + 1 % + 2 % + 3 % + 4 % + 5 % + 6 % + 7 % + 8 % + 9 %" at bounding box center [635, 216] width 70 height 17
click at [556, 259] on select "0 + 1 % + 2 % + 3 % + 4 % + 5 % + 6 % + 7 % + 8 % + 9 %" at bounding box center [553, 250] width 70 height 17
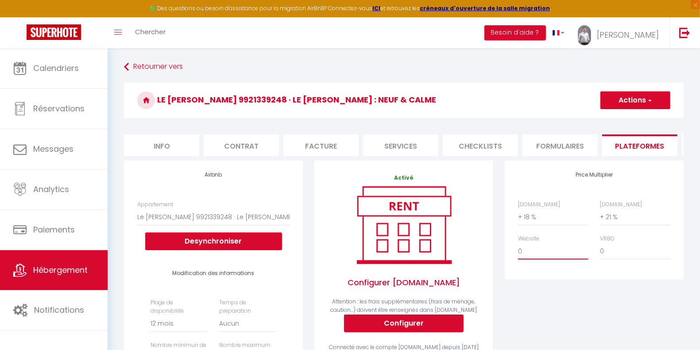
click at [518, 250] on select "0 + 1 % + 2 % + 3 % + 4 % + 5 % + 6 % + 7 % + 8 % + 9 %" at bounding box center [553, 250] width 70 height 17
click at [650, 102] on span "button" at bounding box center [650, 100] width 6 height 9
click at [631, 120] on link "Enregistrer" at bounding box center [635, 120] width 70 height 12
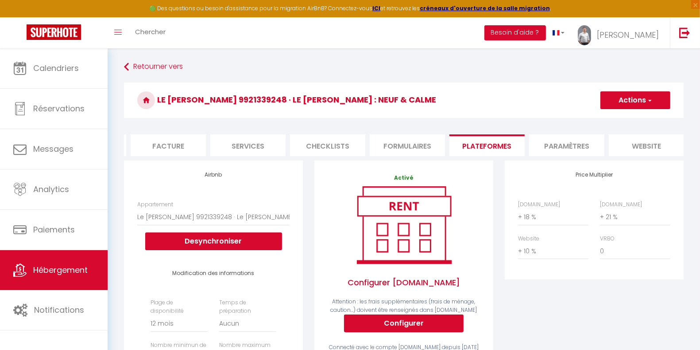
scroll to position [0, 153]
click at [569, 150] on li "Paramètres" at bounding box center [566, 145] width 75 height 22
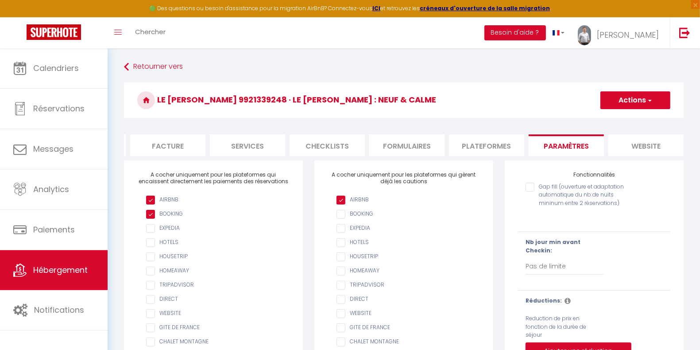
click at [642, 136] on li "website" at bounding box center [646, 145] width 75 height 22
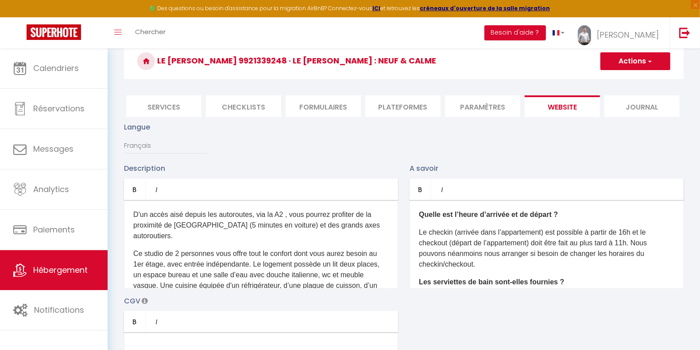
scroll to position [40, 0]
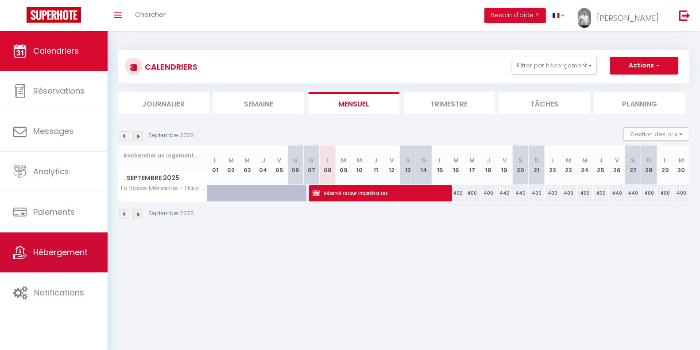
click at [50, 263] on link "Hébergement" at bounding box center [54, 252] width 108 height 40
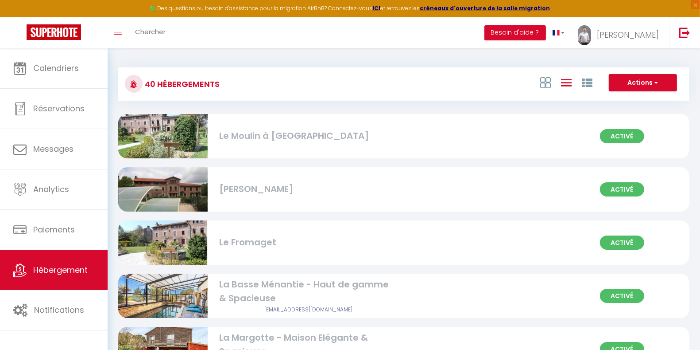
click at [178, 290] on img at bounding box center [162, 296] width 89 height 60
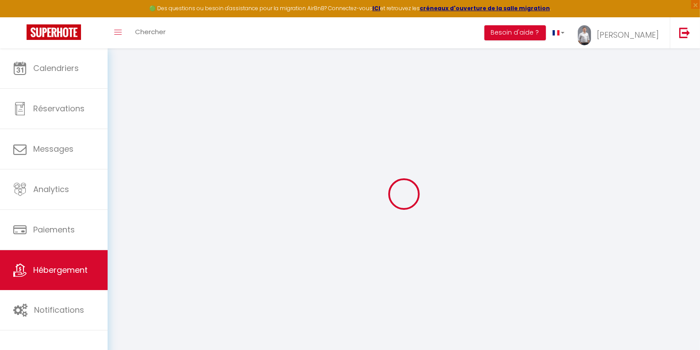
select select
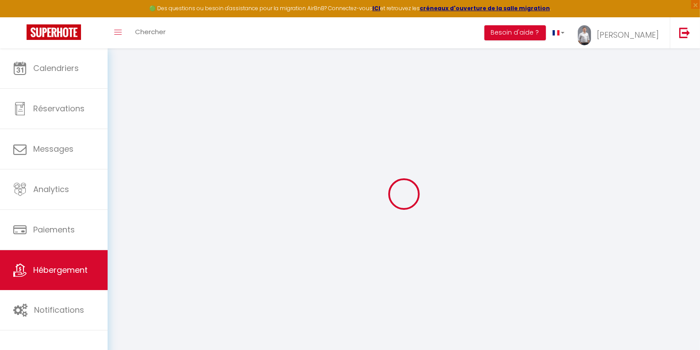
select select
checkbox input "false"
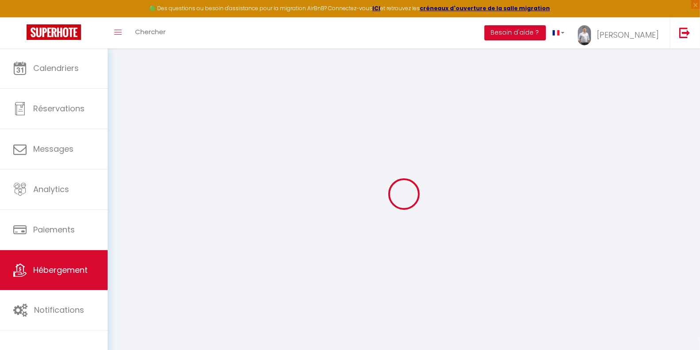
select select
type input "La Basse Ménantie - Haut de gamme & Spacieuse"
type input "[PERSON_NAME] & [PERSON_NAME]"
type input "PETIT"
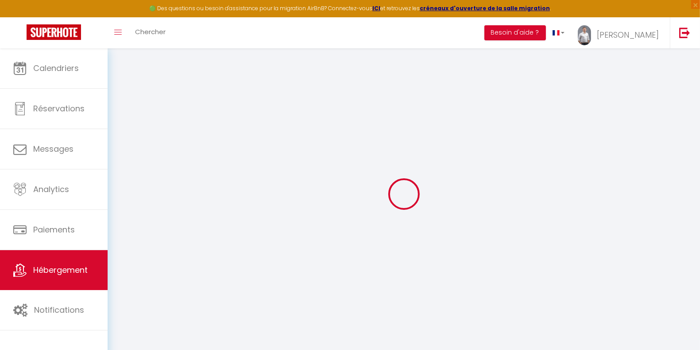
type input "46 FOUQUES"
type input "85610"
type input "CUGAND"
select select "houses"
select select "12"
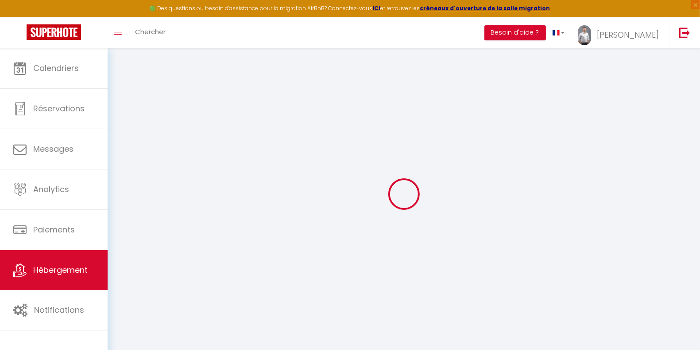
select select "6"
select select "4"
select select "3"
type input "349"
type input "12"
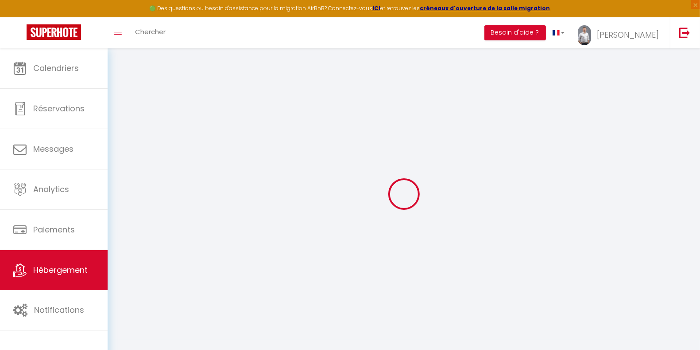
type input "340"
type input "5.5"
type input "0"
type input "800"
select select
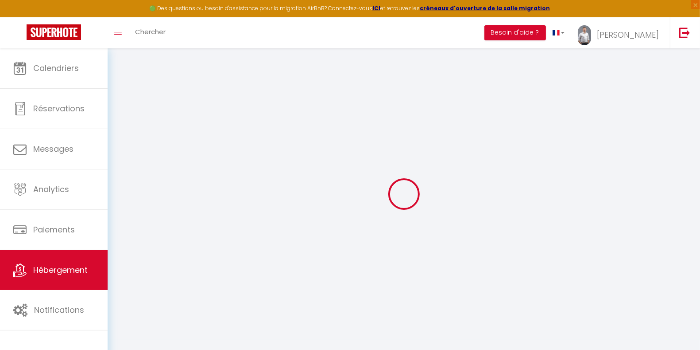
select select
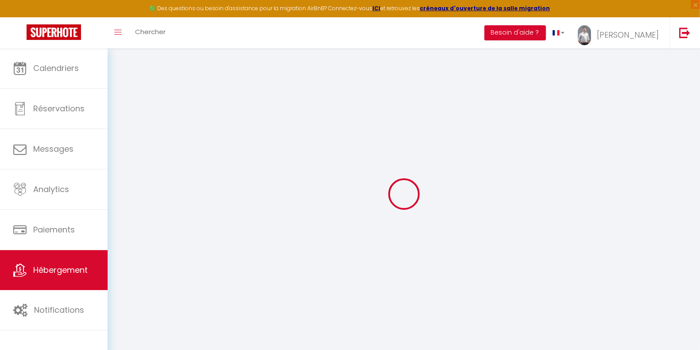
type input "La Basse Ménantie"
type input "44860"
type input "[GEOGRAPHIC_DATA]"
type input "[EMAIL_ADDRESS][DOMAIN_NAME]"
select select "14227"
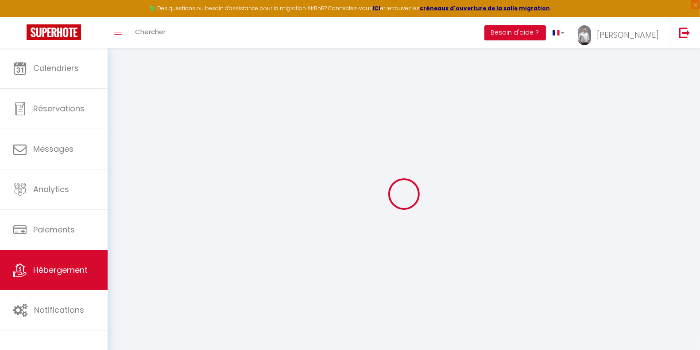
checkbox input "true"
checkbox input "false"
radio input "true"
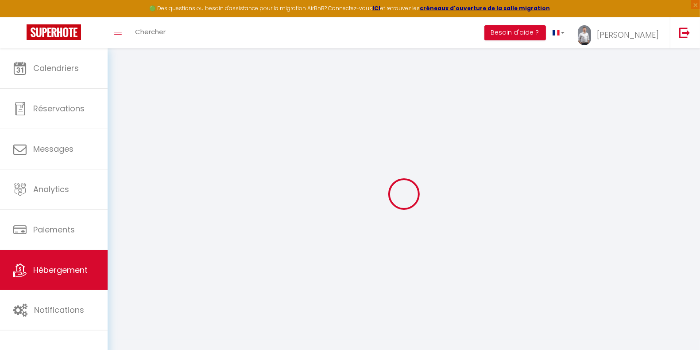
type input "0"
select select "46129"
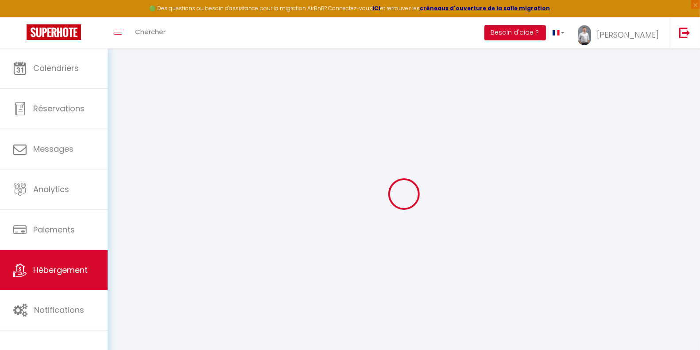
select select "47993"
select select
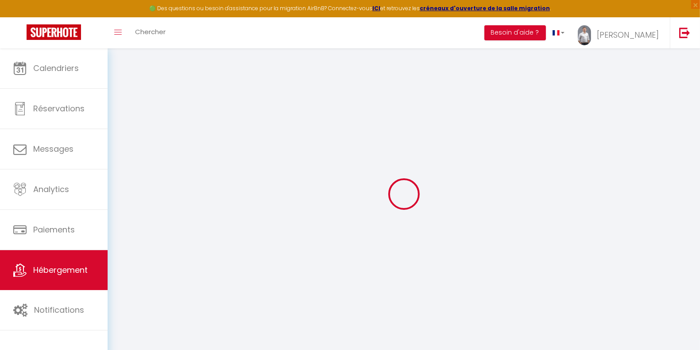
select select
checkbox input "true"
checkbox input "false"
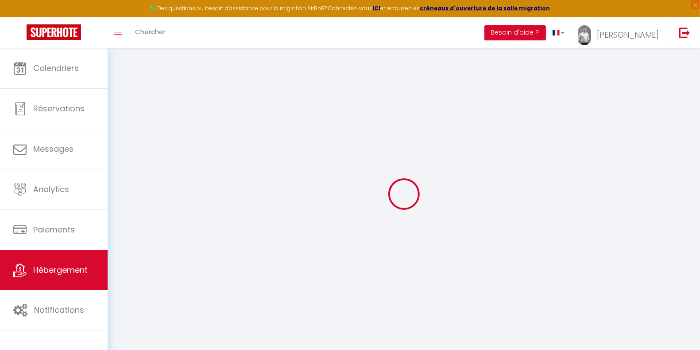
checkbox input "false"
select select
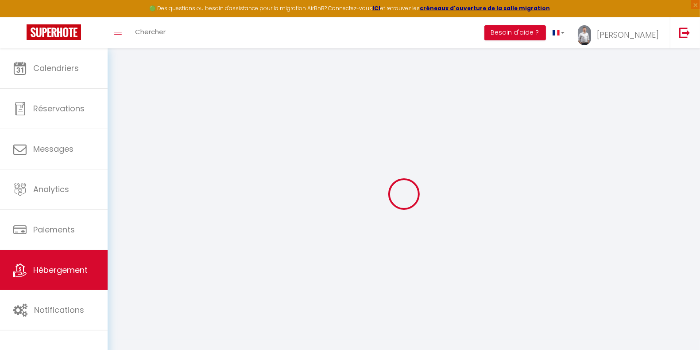
select select
checkbox input "true"
checkbox input "false"
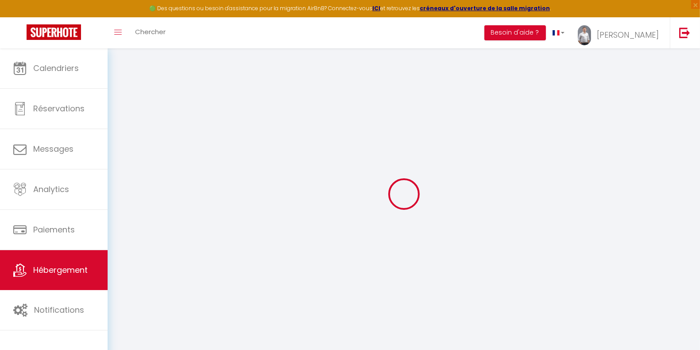
checkbox input "false"
checkbox input "true"
checkbox input "false"
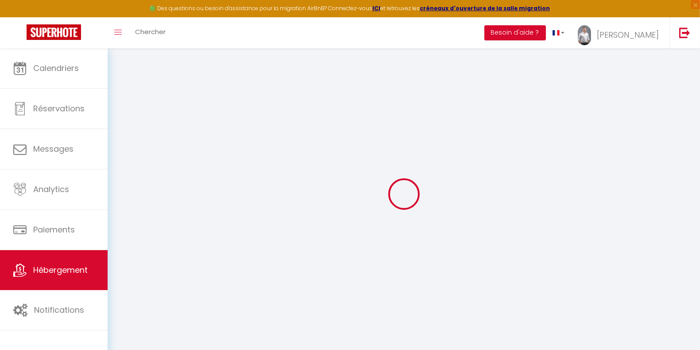
select select "16:00"
select select
select select "11:00"
select select "30"
select select "120"
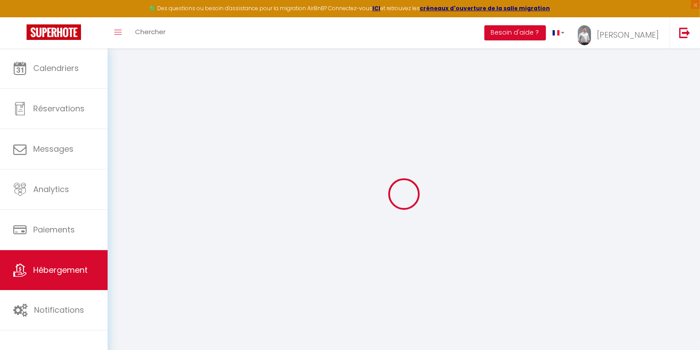
select select "01:00"
select select
checkbox input "true"
checkbox input "false"
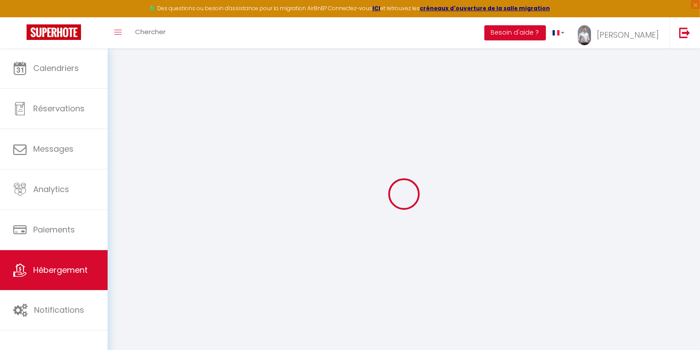
checkbox input "false"
select select
checkbox input "true"
checkbox input "false"
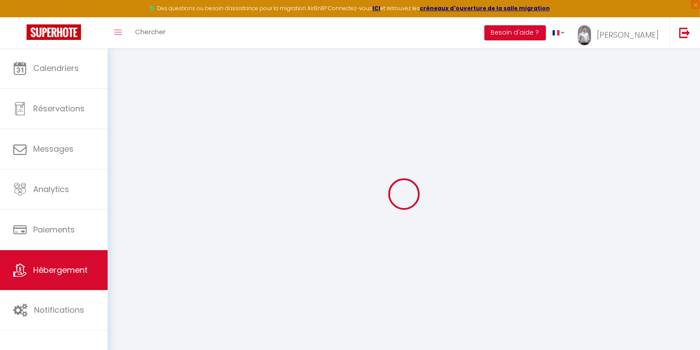
checkbox input "false"
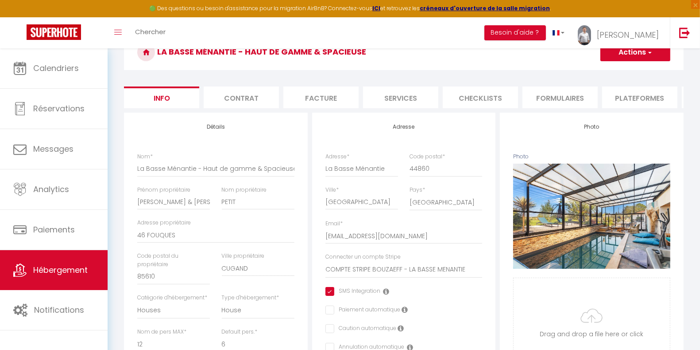
scroll to position [49, 0]
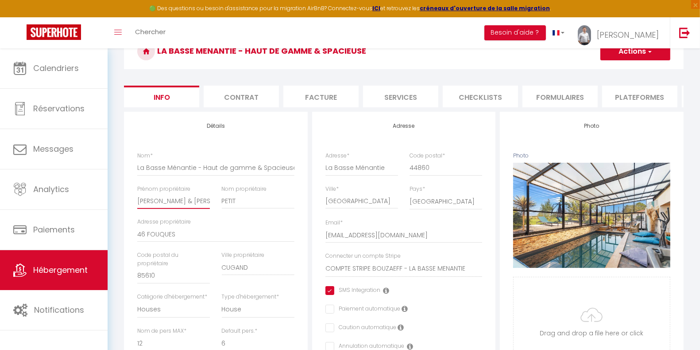
click at [173, 209] on input "[PERSON_NAME] & [PERSON_NAME]" at bounding box center [173, 201] width 73 height 16
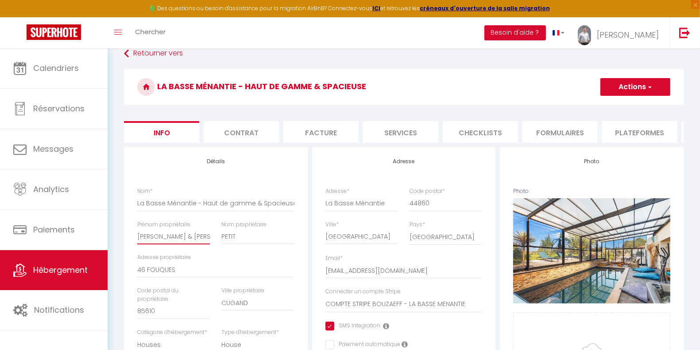
scroll to position [12, 0]
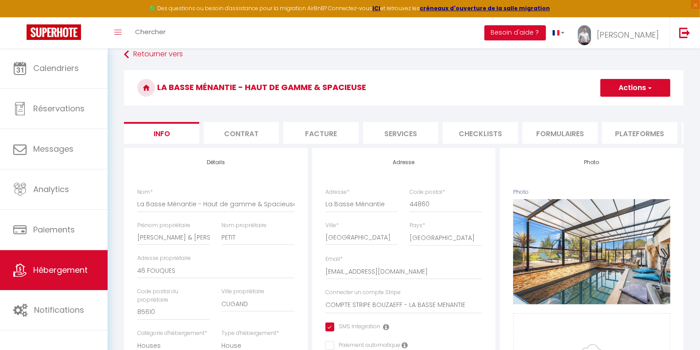
click at [238, 139] on li "Contrat" at bounding box center [241, 133] width 75 height 22
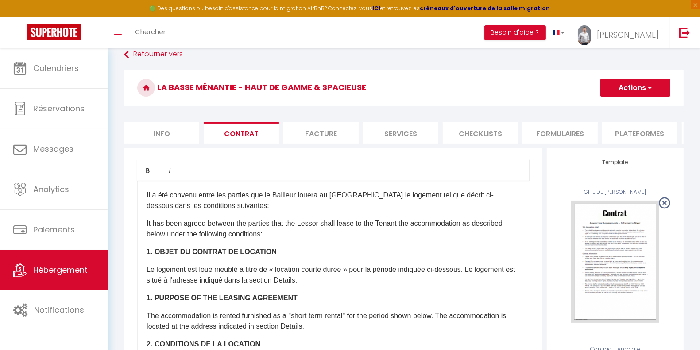
click at [331, 132] on li "Facture" at bounding box center [321, 133] width 75 height 22
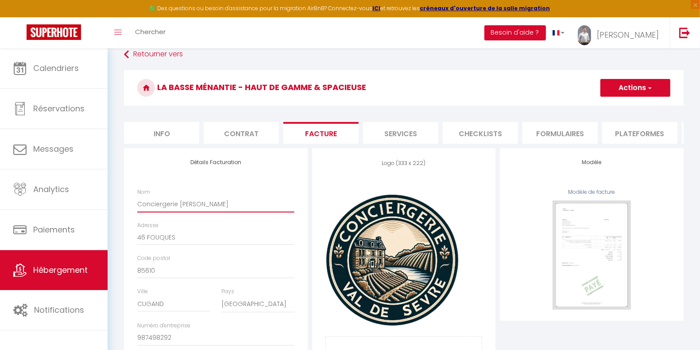
click at [217, 212] on input "Conciergerie [PERSON_NAME]" at bounding box center [215, 204] width 157 height 16
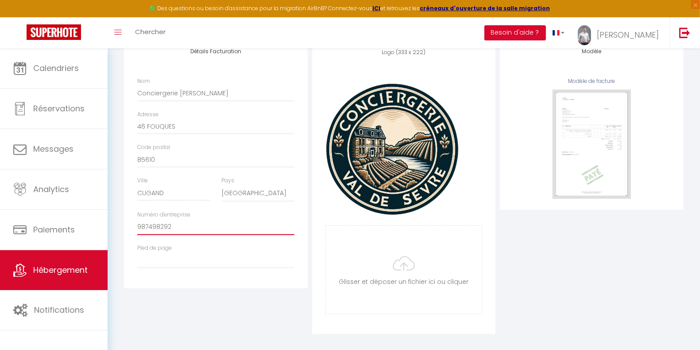
click at [158, 235] on input "987498292" at bounding box center [215, 227] width 157 height 16
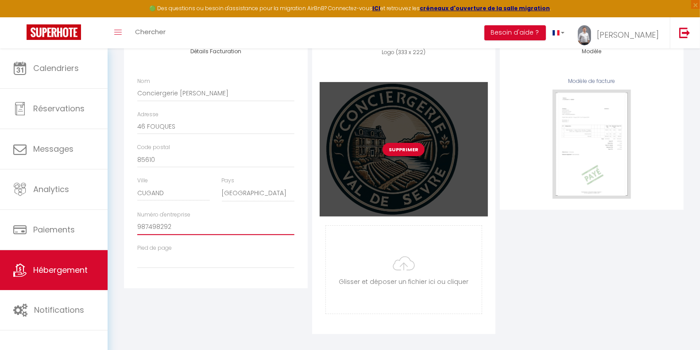
scroll to position [0, 0]
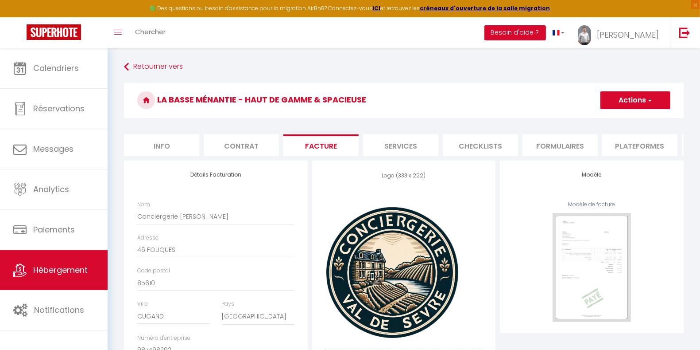
click at [402, 146] on li "Services" at bounding box center [400, 145] width 75 height 22
checkbox input "true"
checkbox input "false"
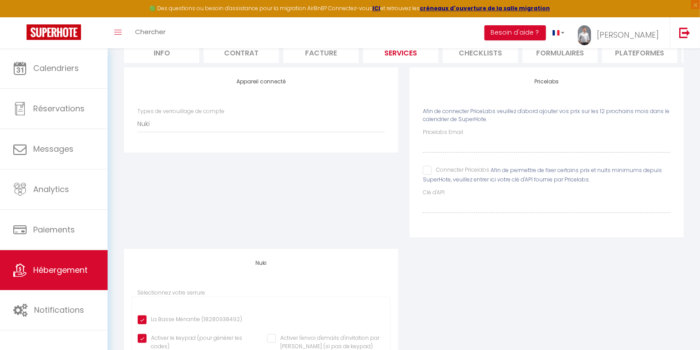
scroll to position [82, 0]
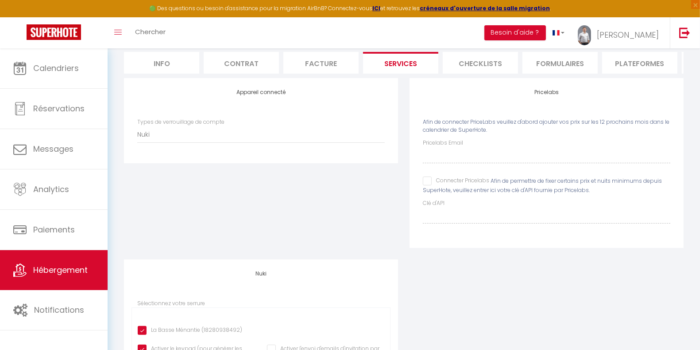
click at [484, 61] on li "Checklists" at bounding box center [480, 63] width 75 height 22
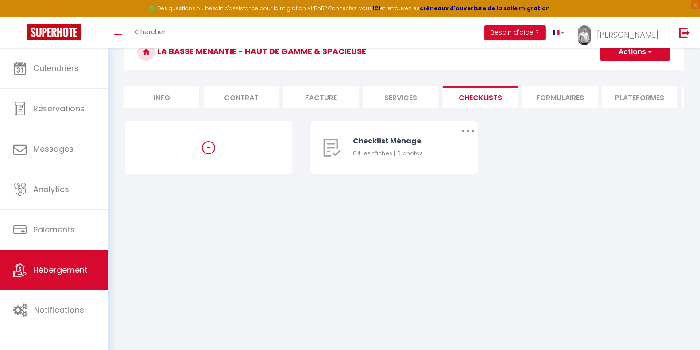
scroll to position [48, 0]
click at [39, 270] on span "Hébergement" at bounding box center [60, 269] width 54 height 11
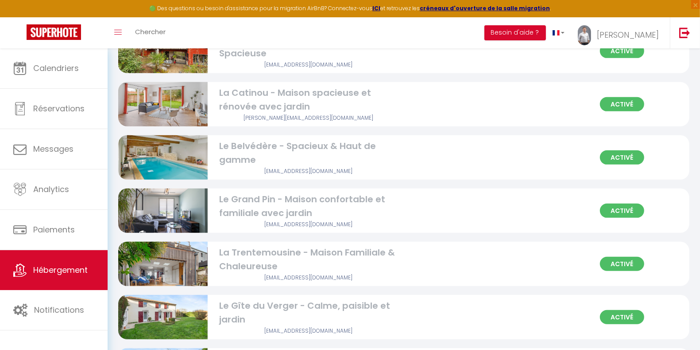
scroll to position [298, 0]
click at [174, 253] on img at bounding box center [162, 262] width 89 height 59
select select "3"
select select "2"
select select "1"
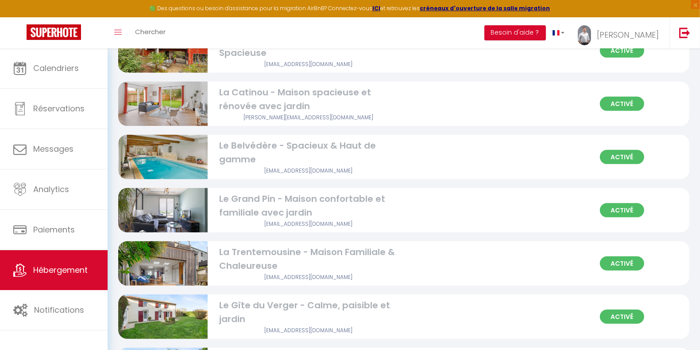
select select "1"
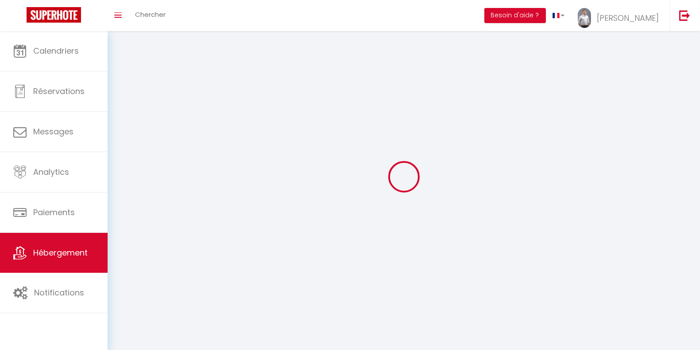
select select
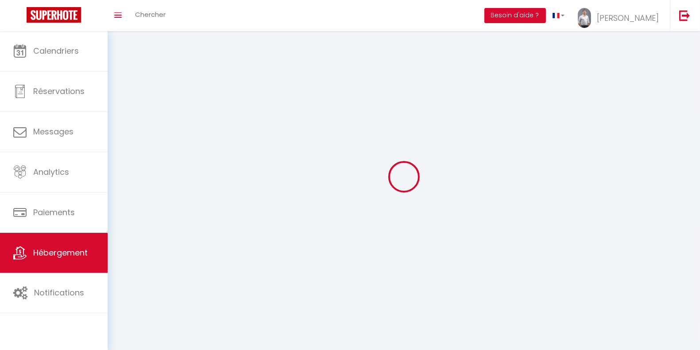
select select
checkbox input "false"
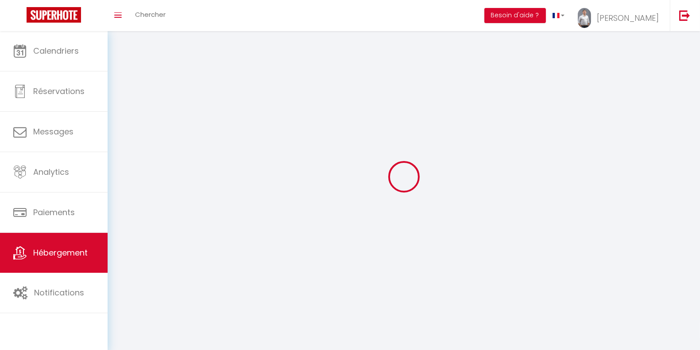
select select
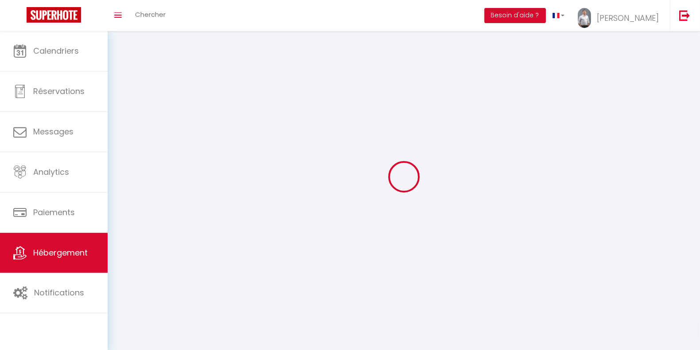
select select
checkbox input "false"
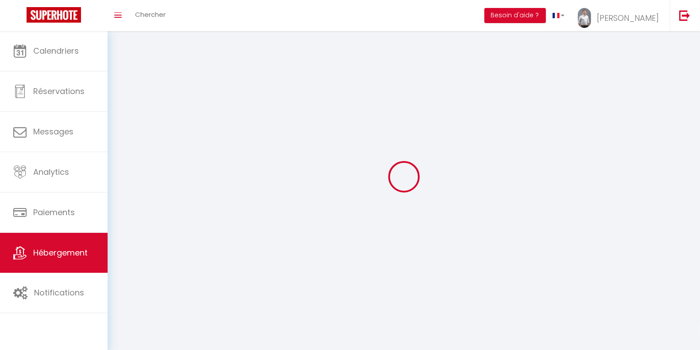
checkbox input "false"
select select
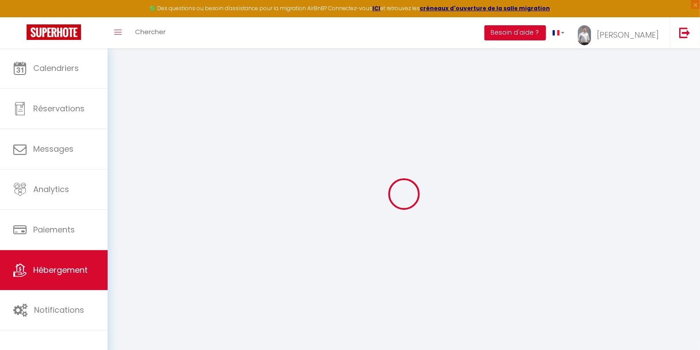
select select
checkbox input "false"
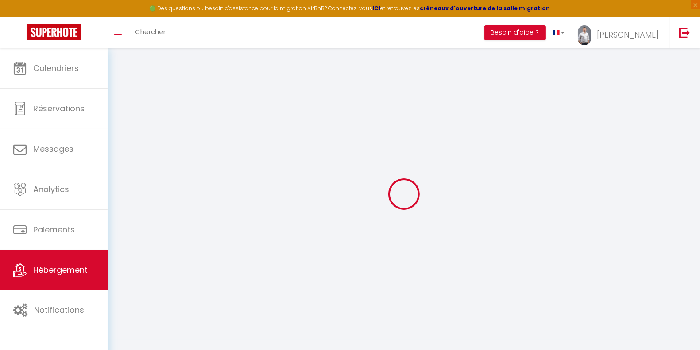
select select
checkbox input "false"
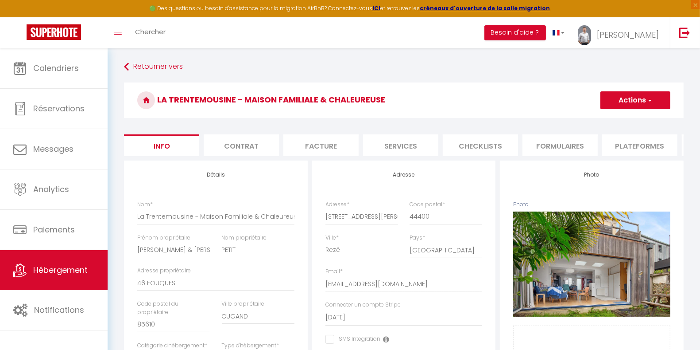
click at [481, 142] on li "Checklists" at bounding box center [480, 145] width 75 height 22
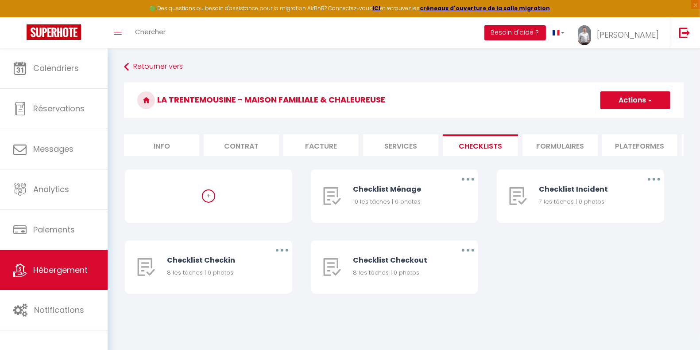
select select
checkbox input "false"
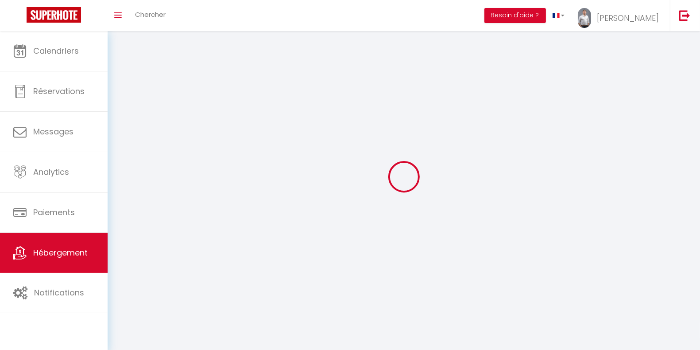
scroll to position [48, 0]
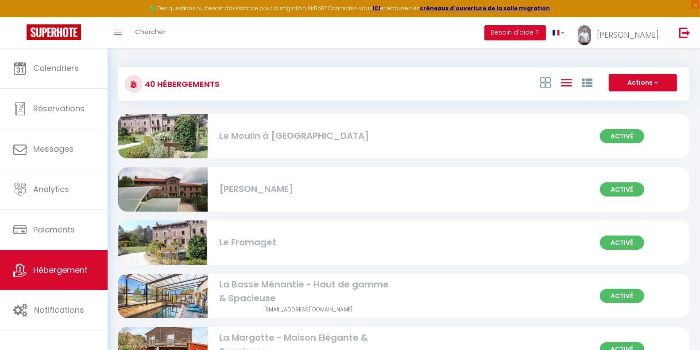
select select "3"
select select "2"
select select "1"
select select
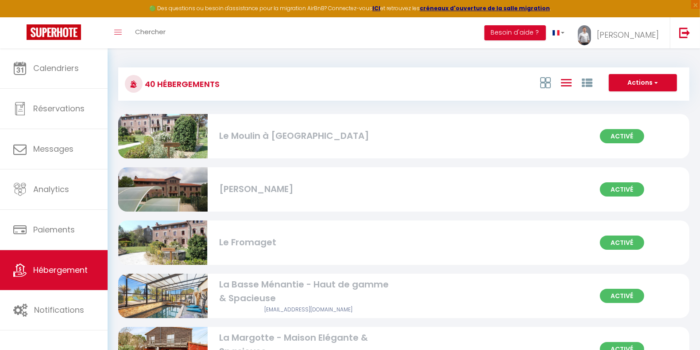
select select "28"
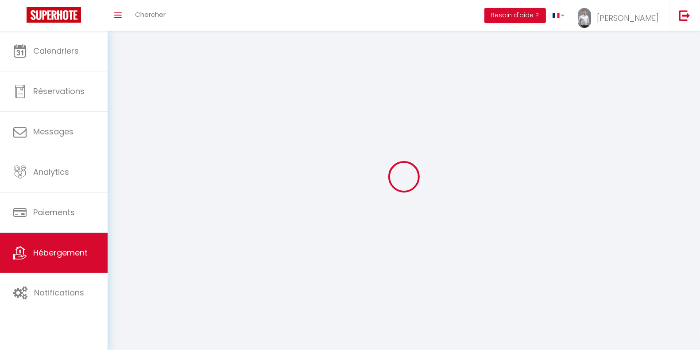
select select
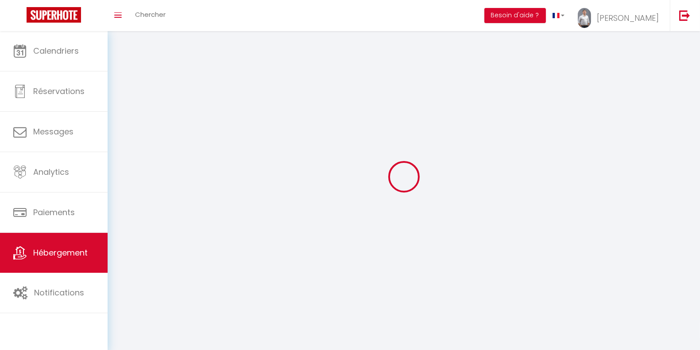
select select
checkbox input "false"
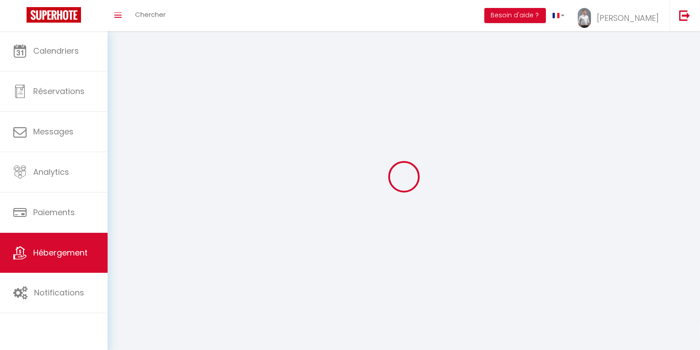
select select
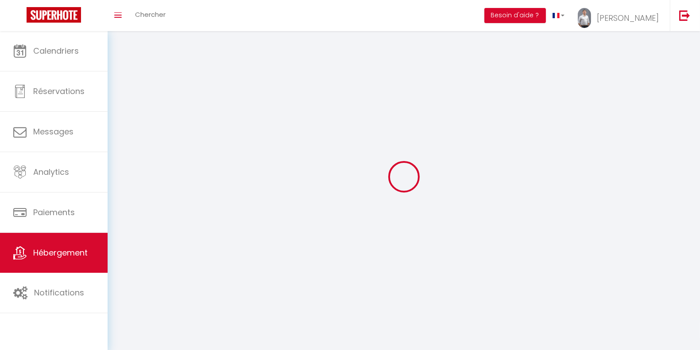
select select
checkbox input "false"
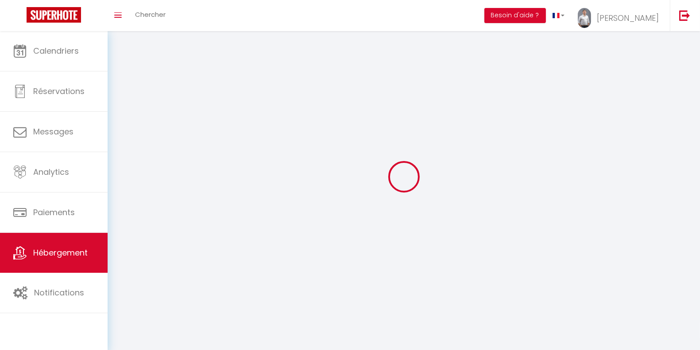
checkbox input "false"
select select
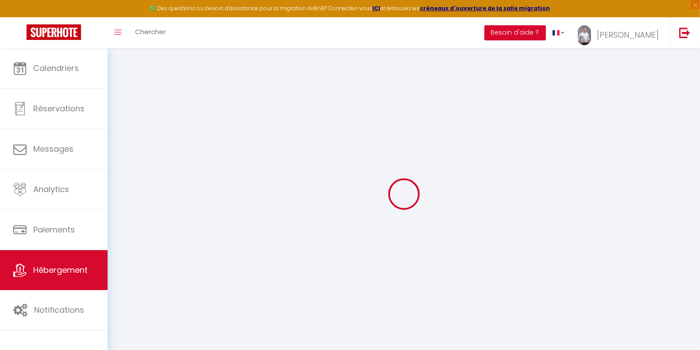
select select
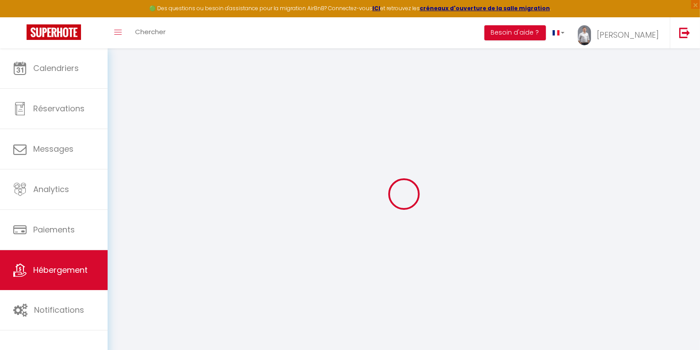
select select
checkbox input "false"
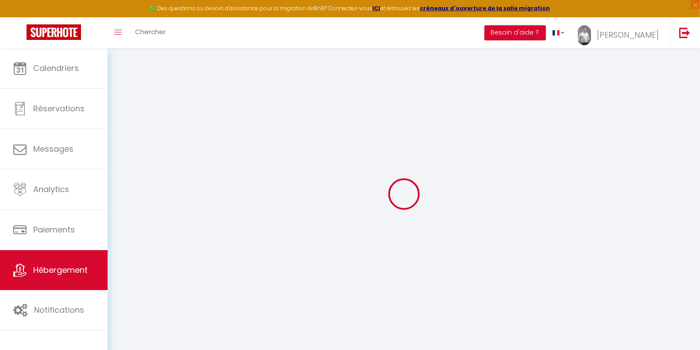
select select
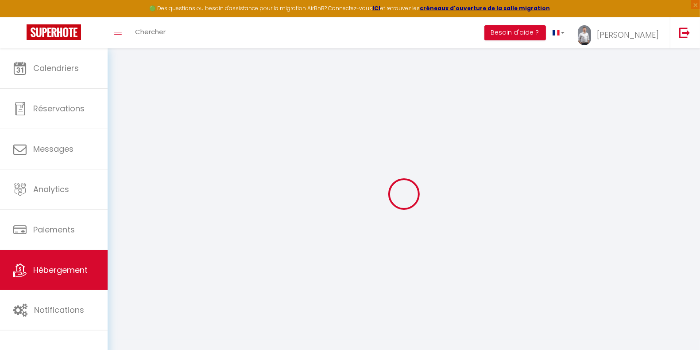
select select
checkbox input "false"
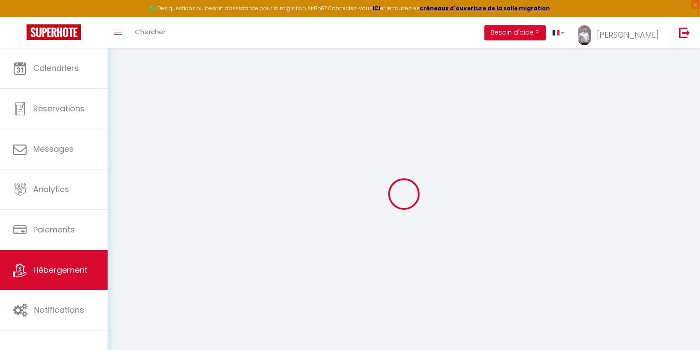
checkbox input "false"
select select
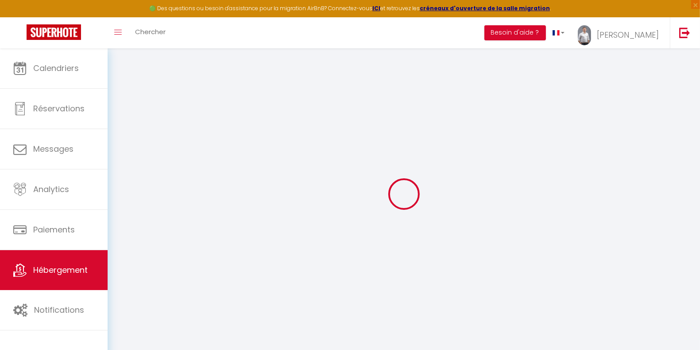
select select
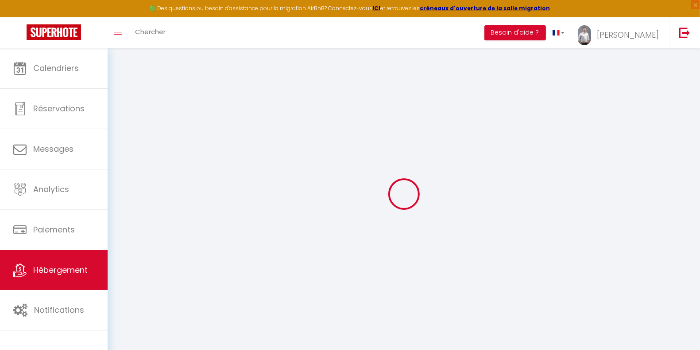
checkbox input "false"
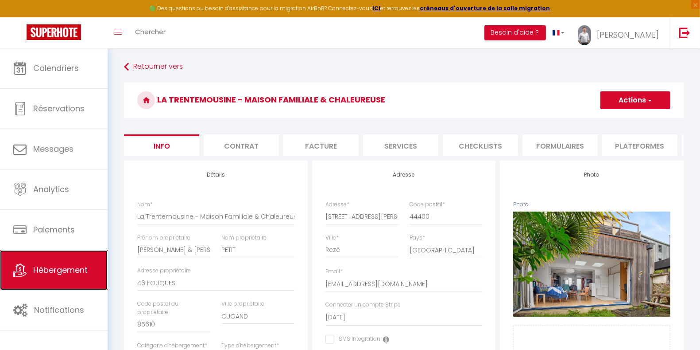
click at [63, 266] on span "Hébergement" at bounding box center [60, 269] width 54 height 11
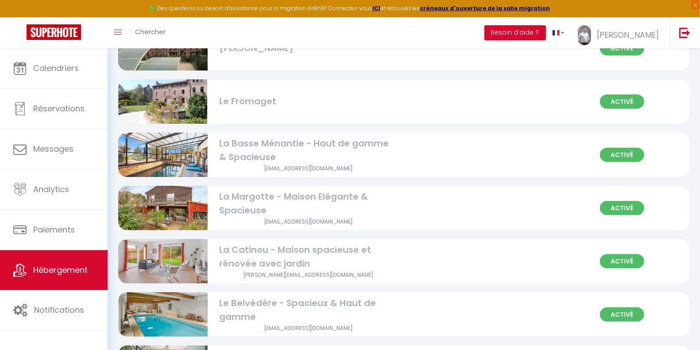
scroll to position [140, 0]
click at [180, 151] on img at bounding box center [162, 155] width 89 height 60
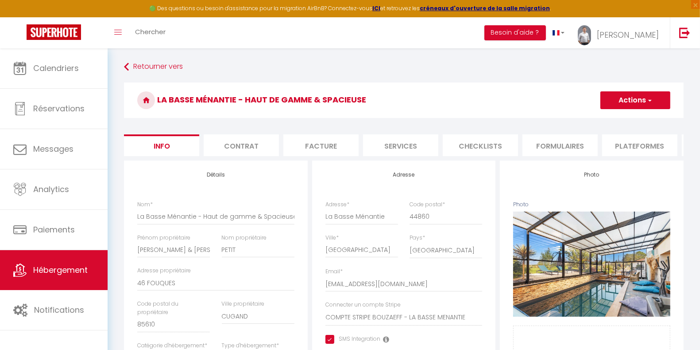
click at [476, 144] on li "Checklists" at bounding box center [480, 145] width 75 height 22
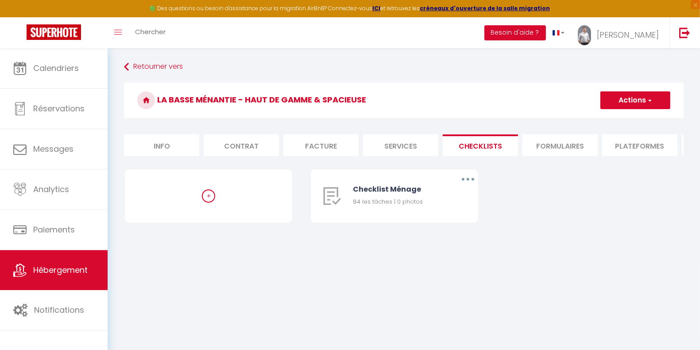
click at [549, 143] on li "Formulaires" at bounding box center [560, 145] width 75 height 22
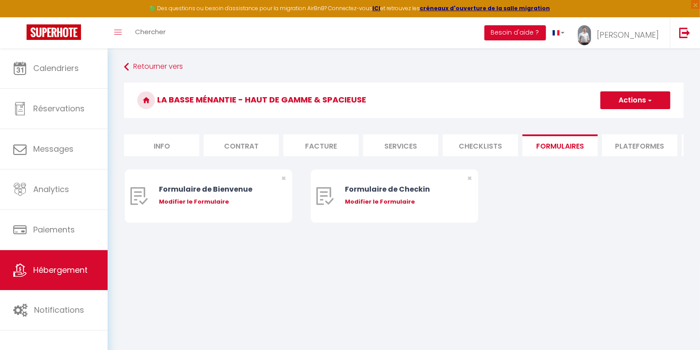
click at [630, 148] on li "Plateformes" at bounding box center [640, 145] width 75 height 22
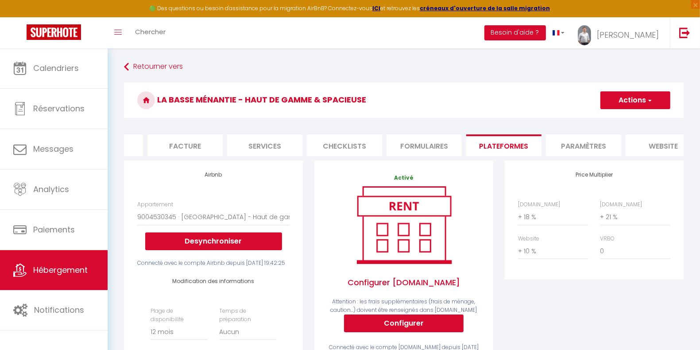
scroll to position [0, 136]
click at [576, 144] on li "Paramètres" at bounding box center [583, 145] width 75 height 22
